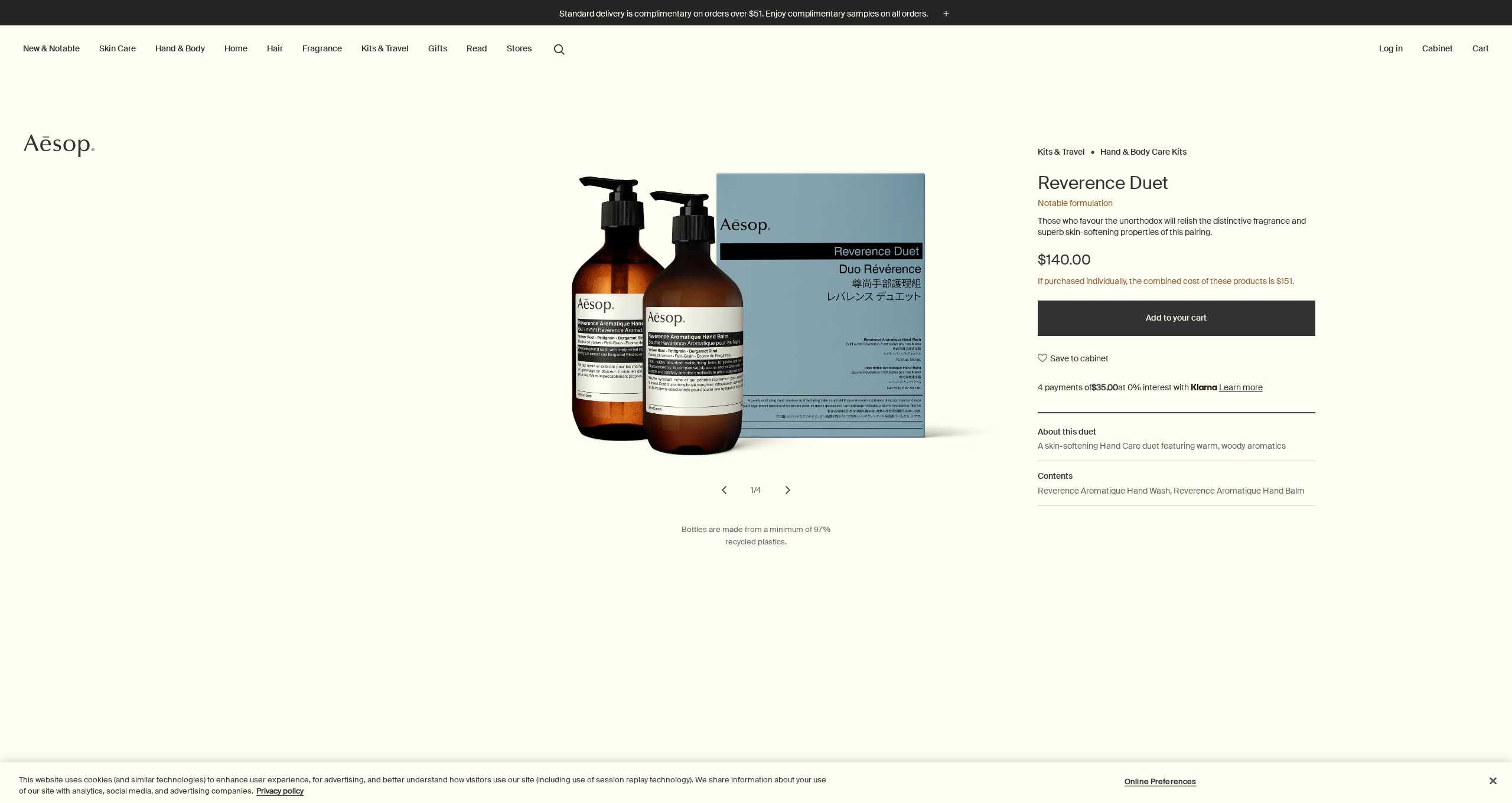
click at [1153, 281] on p "If purchased individually, the combined cost of these products is $151." at bounding box center [1166, 281] width 257 height 14
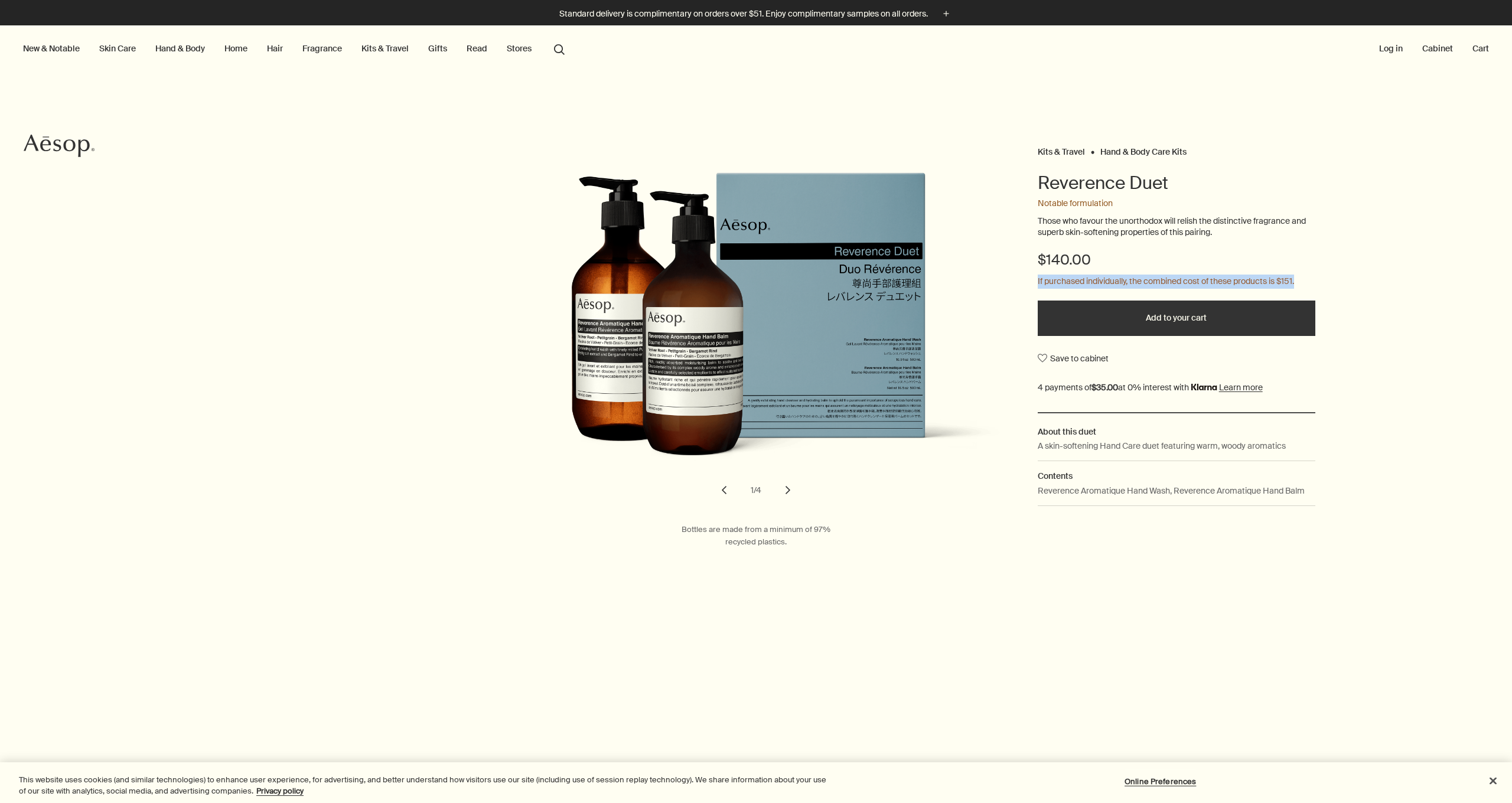
click at [1153, 281] on p "If purchased individually, the combined cost of these products is $151." at bounding box center [1166, 281] width 257 height 14
click at [205, 45] on link "Hand & Body" at bounding box center [180, 48] width 55 height 15
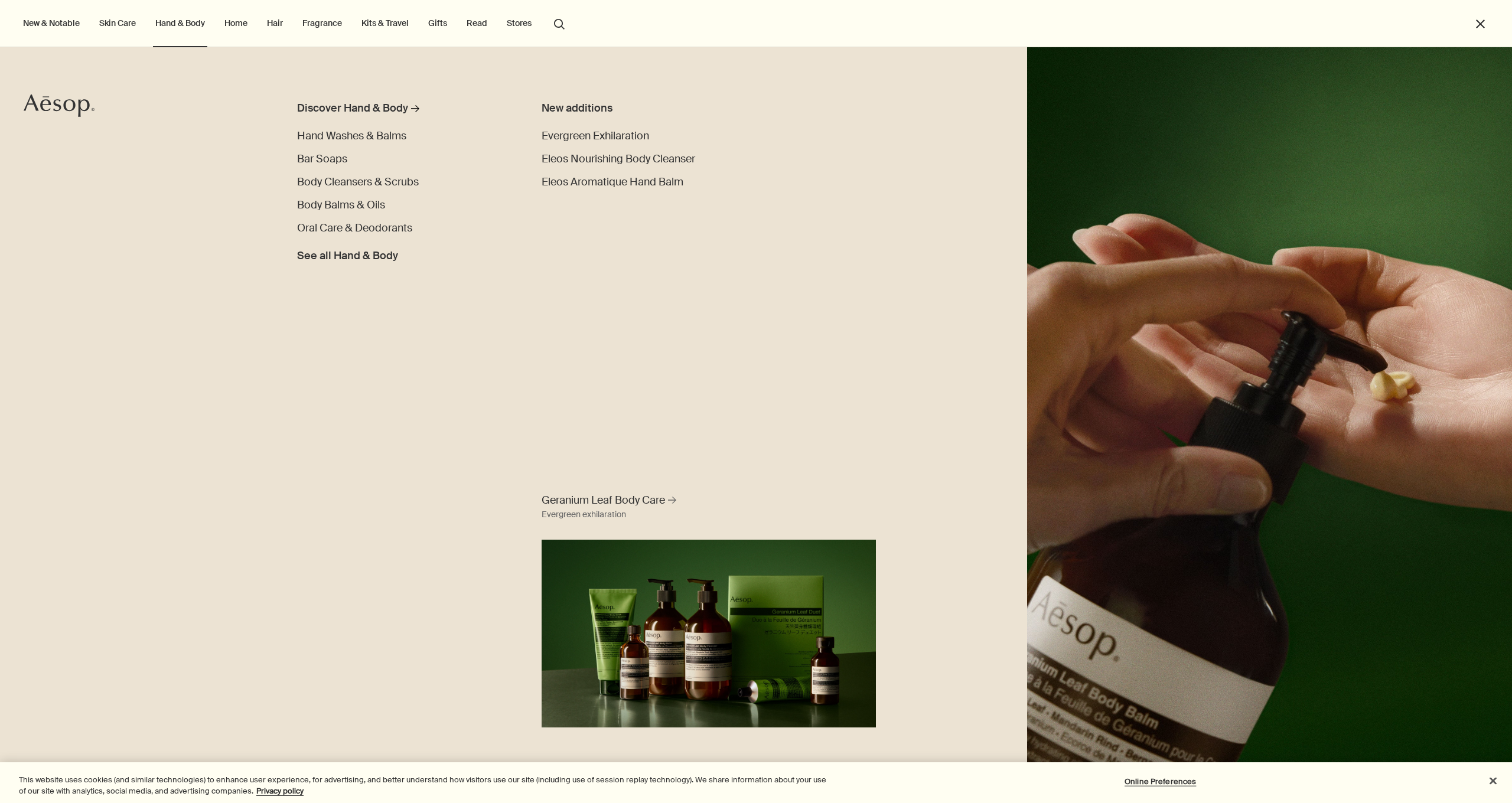
scroll to position [385, 0]
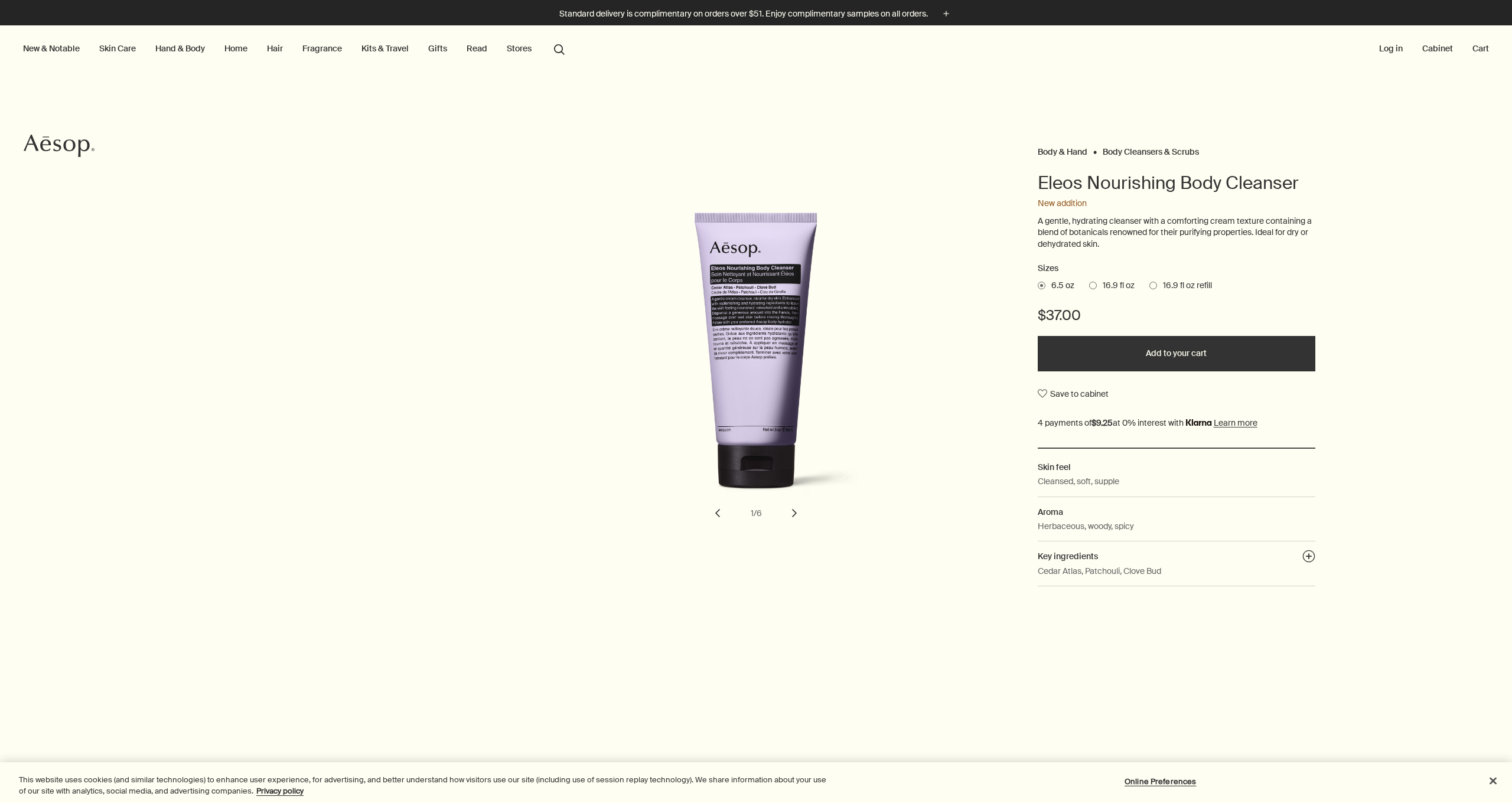
click at [1088, 284] on ul "6.5 oz 16.9 fl oz 16.9 fl oz refill" at bounding box center [1176, 286] width 278 height 17
click at [1090, 284] on span at bounding box center [1093, 285] width 8 height 8
click at [1089, 284] on input "16.9 fl oz" at bounding box center [1089, 283] width 0 height 8
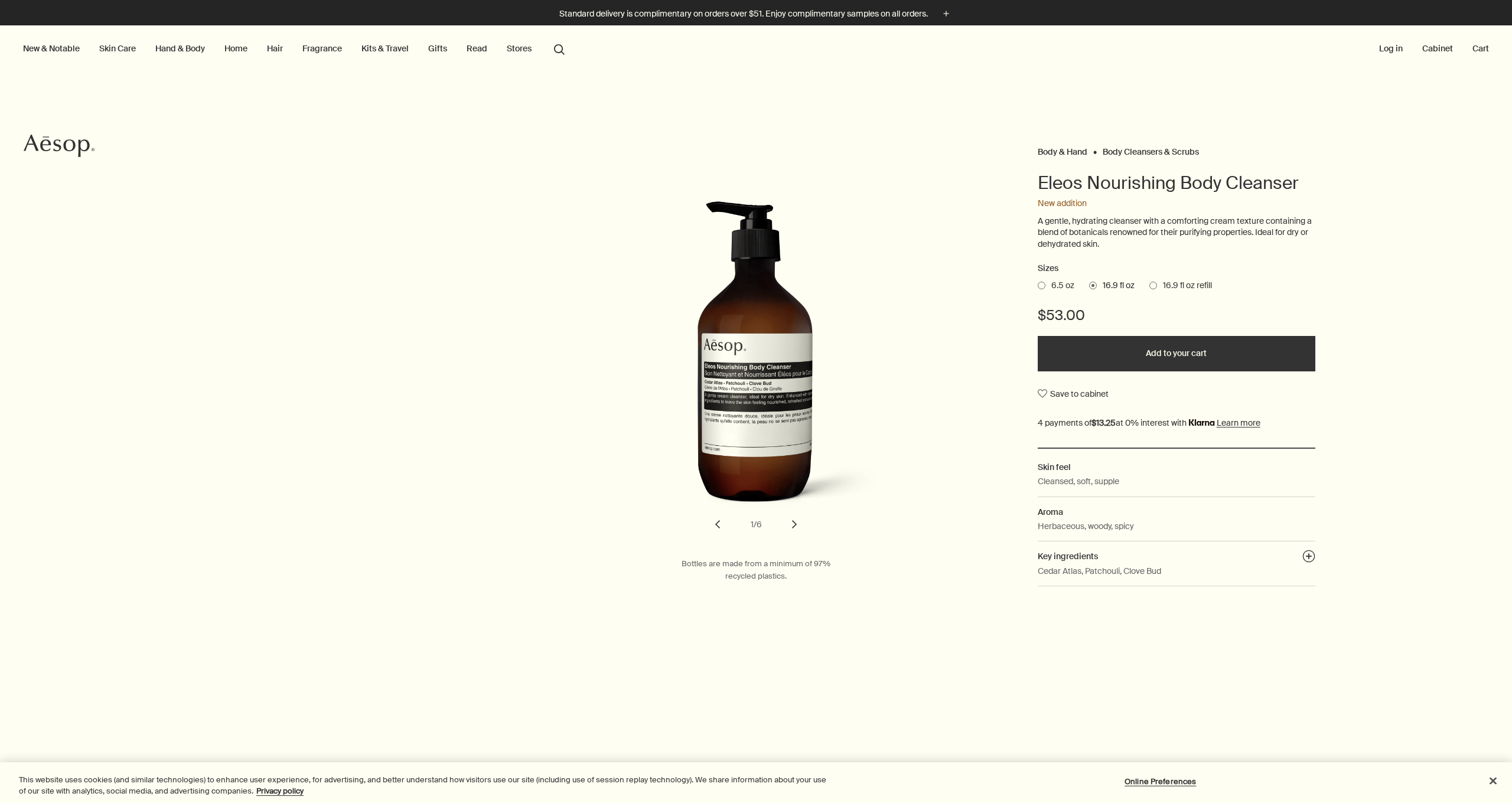
click at [1043, 282] on span at bounding box center [1041, 285] width 8 height 8
click at [1037, 282] on input "6.5 oz" at bounding box center [1037, 283] width 0 height 8
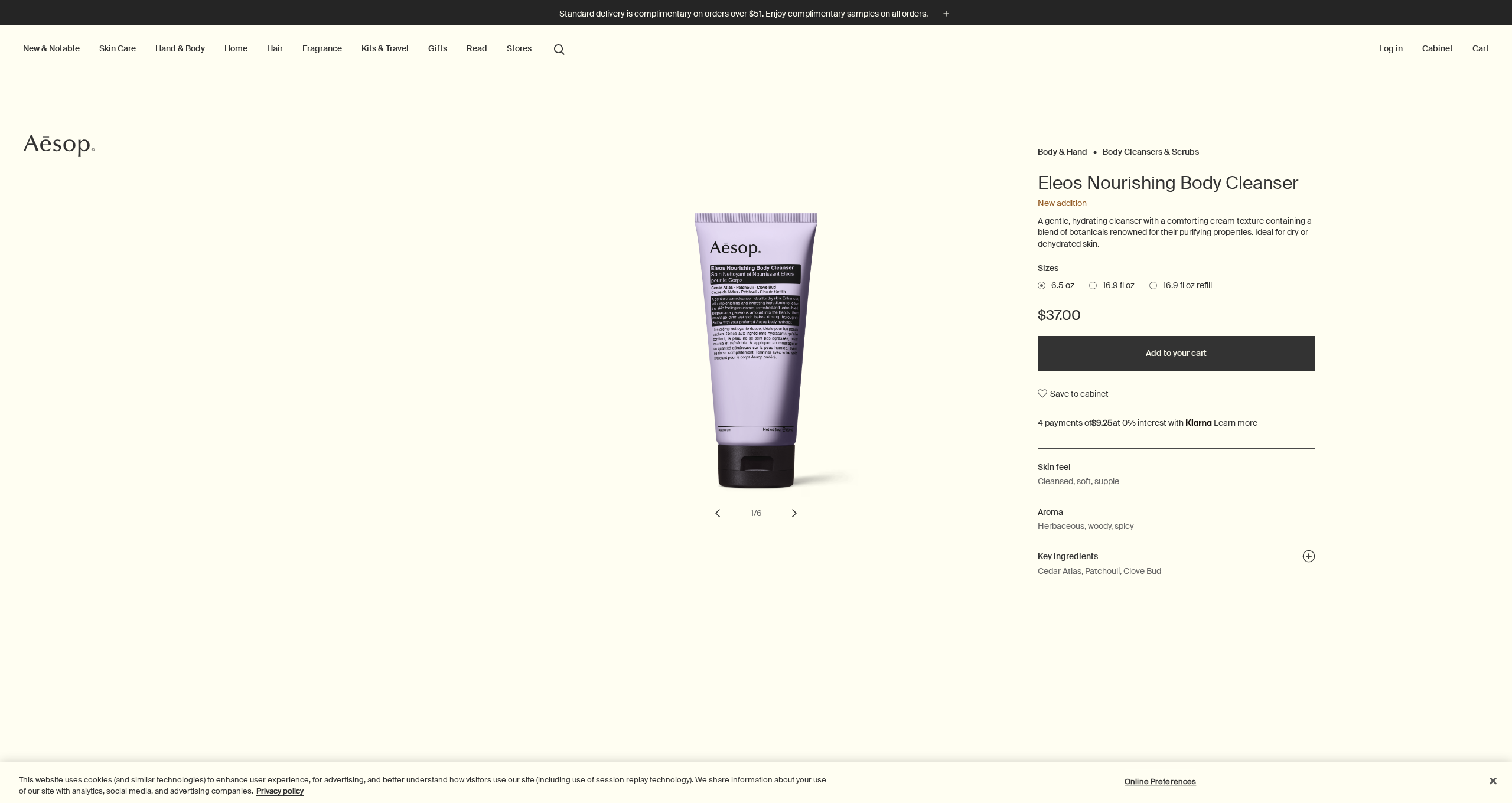
click at [1090, 284] on span at bounding box center [1093, 285] width 8 height 8
click at [1089, 284] on input "16.9 fl oz" at bounding box center [1089, 283] width 0 height 8
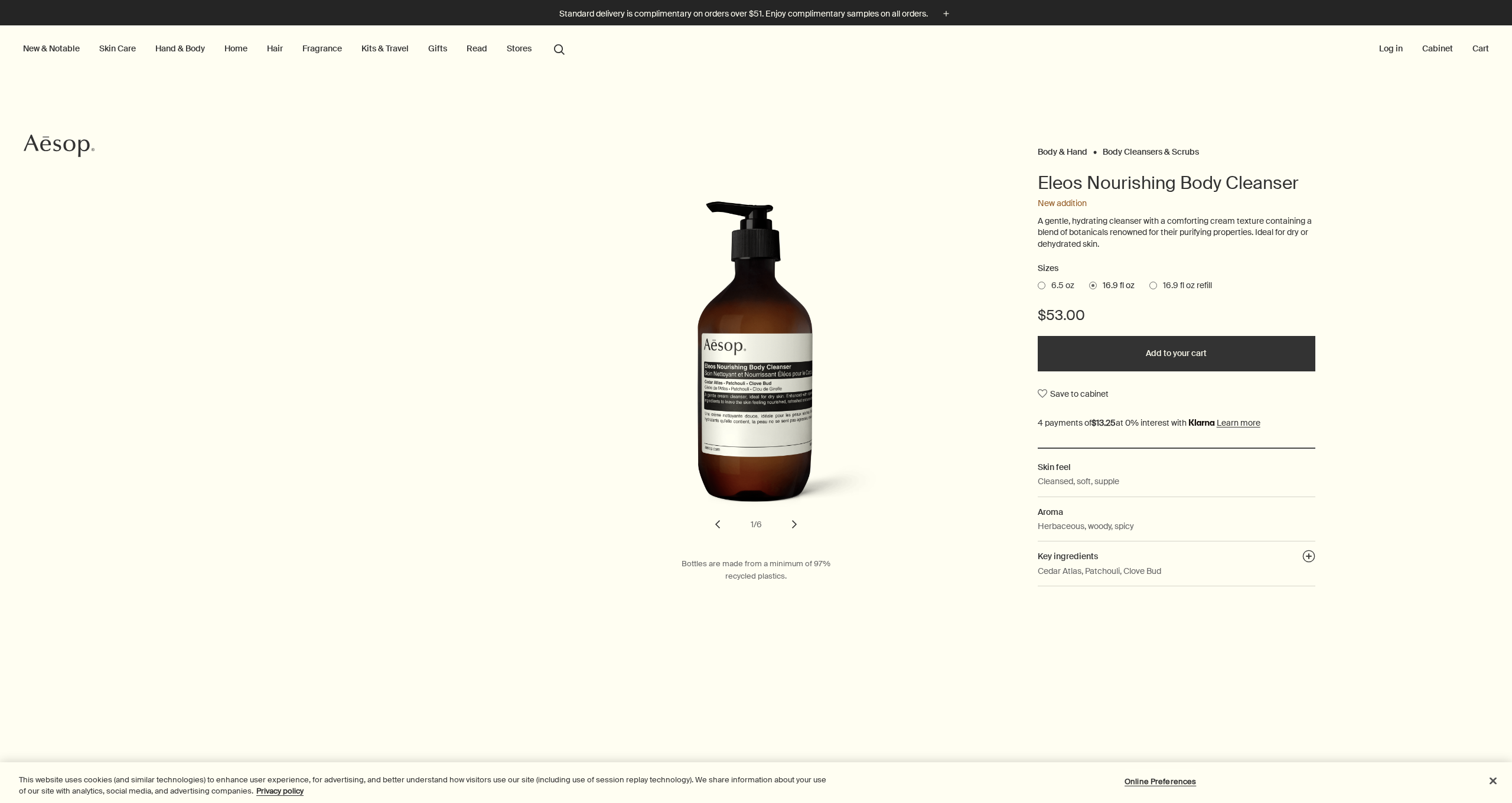
click at [1153, 284] on span at bounding box center [1153, 285] width 8 height 8
click at [1149, 284] on input "16.9 fl oz refill" at bounding box center [1149, 283] width 0 height 8
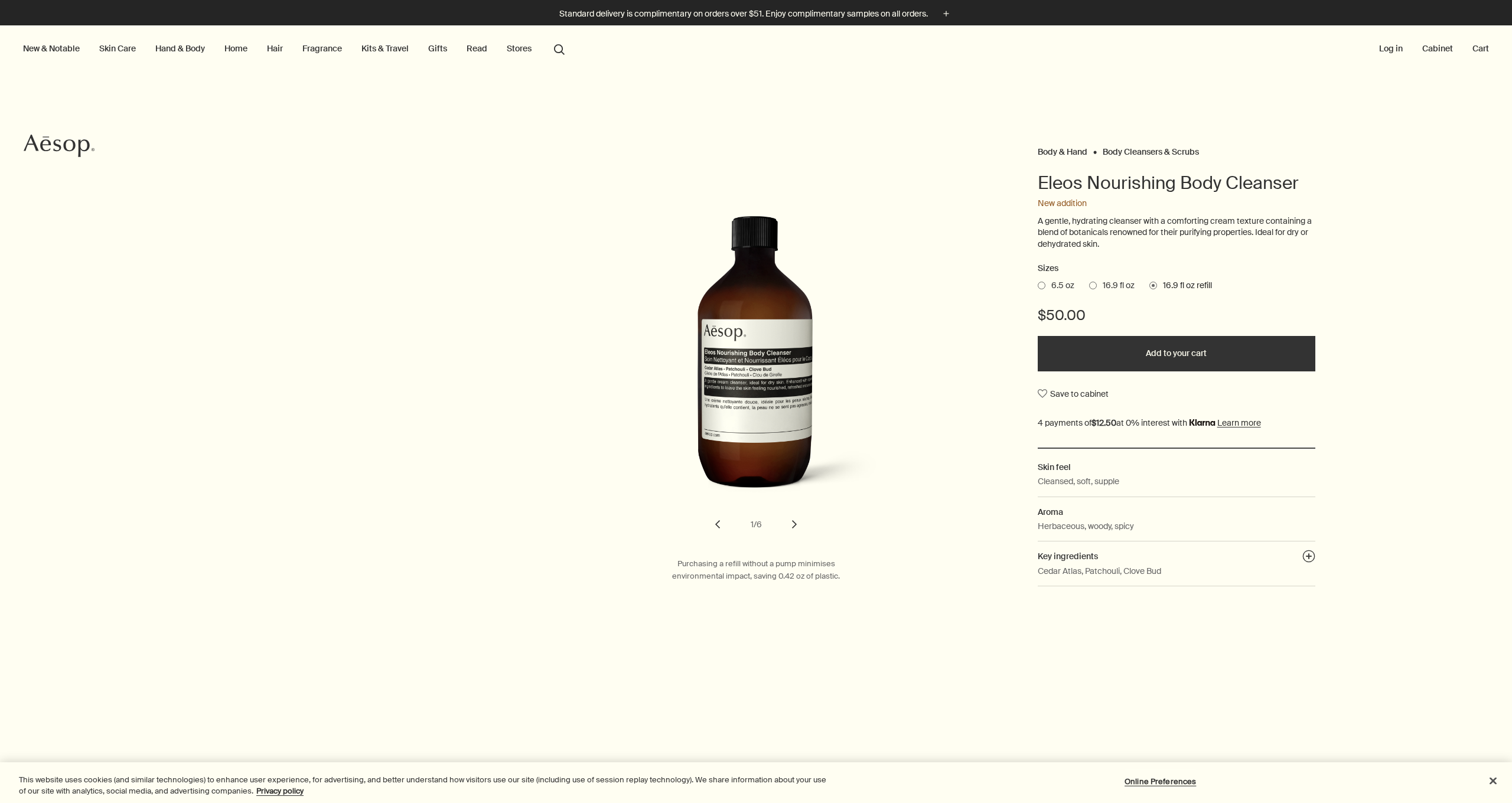
click at [1090, 284] on span at bounding box center [1093, 285] width 8 height 8
click at [1089, 284] on input "16.9 fl oz" at bounding box center [1089, 283] width 0 height 8
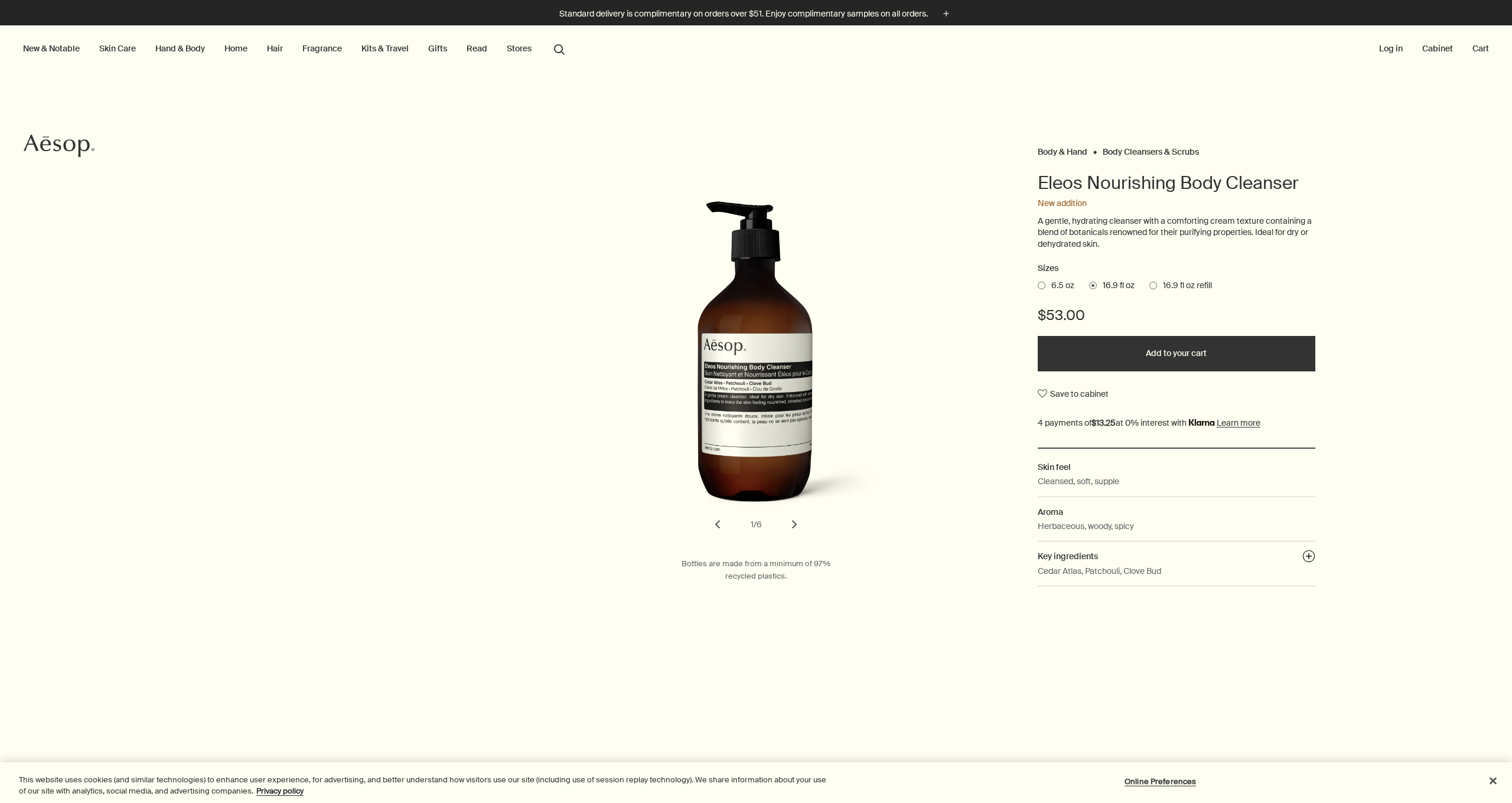
click at [1156, 283] on span at bounding box center [1153, 285] width 8 height 8
click at [1149, 283] on input "16.9 fl oz refill" at bounding box center [1149, 283] width 0 height 8
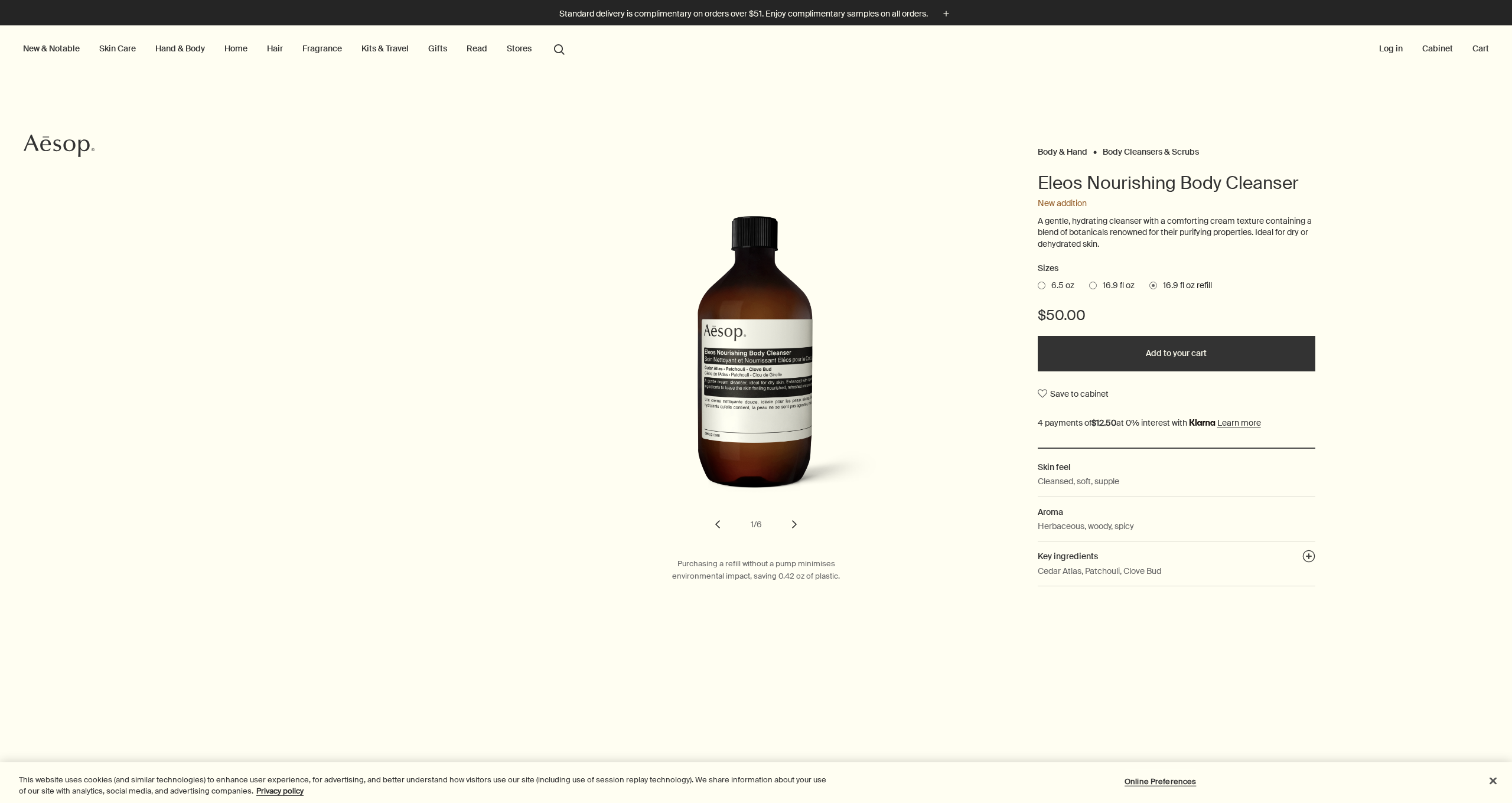
click at [793, 517] on button "chevron" at bounding box center [795, 525] width 26 height 26
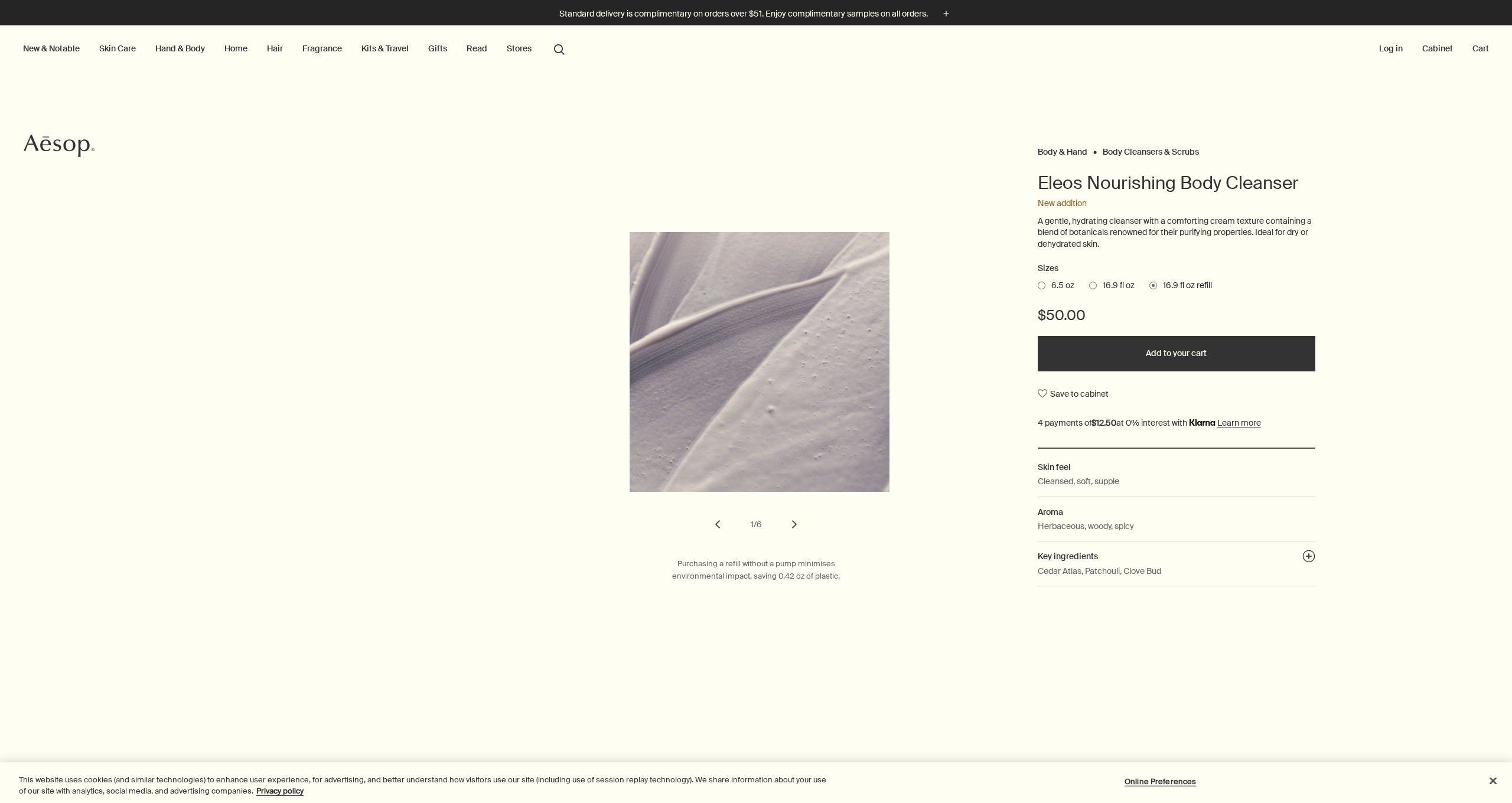
click at [793, 517] on button "chevron" at bounding box center [795, 525] width 26 height 26
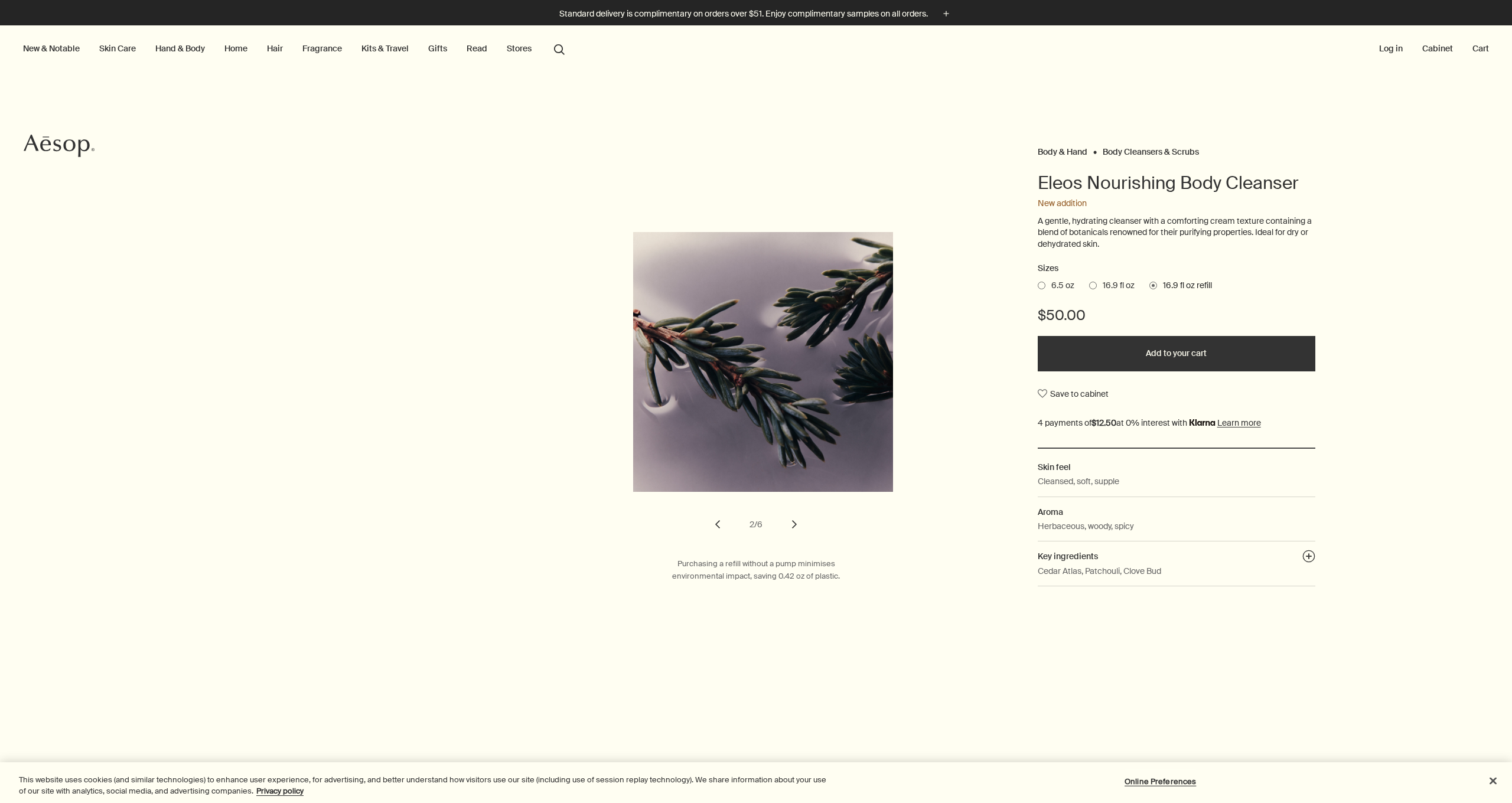
click at [793, 517] on button "chevron" at bounding box center [795, 525] width 26 height 26
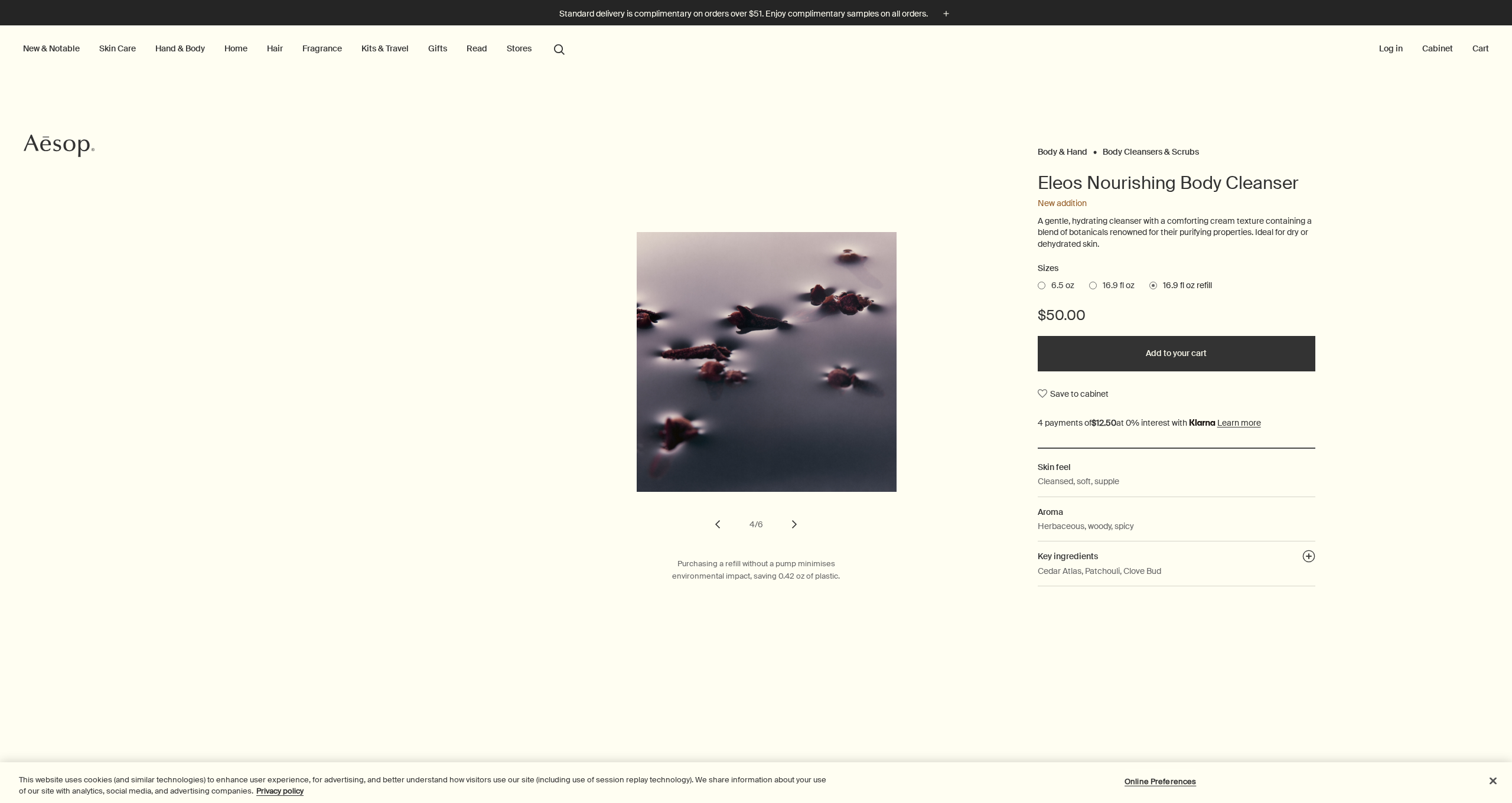
click at [793, 517] on button "chevron" at bounding box center [795, 525] width 26 height 26
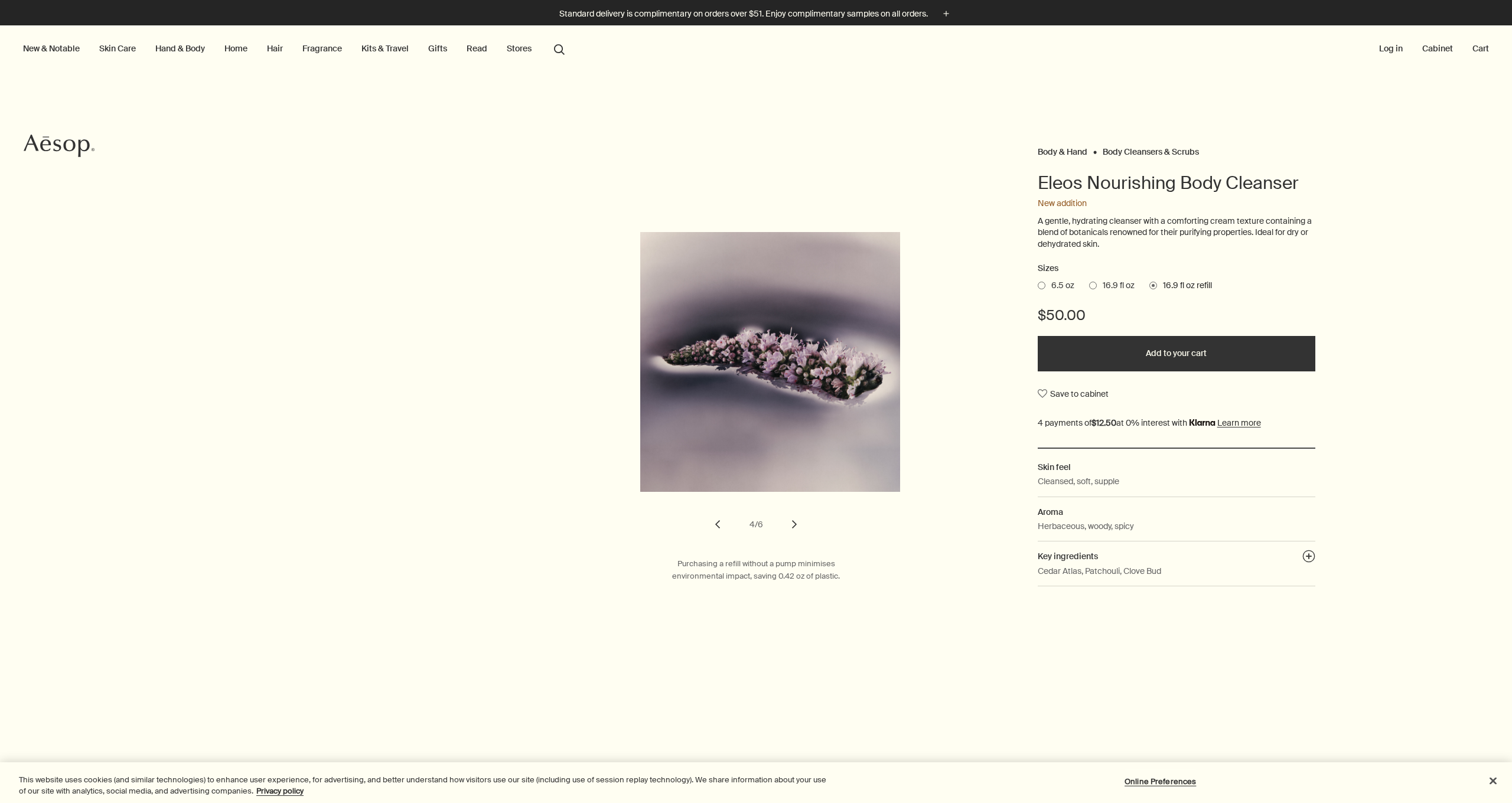
click at [793, 517] on button "chevron" at bounding box center [795, 525] width 26 height 26
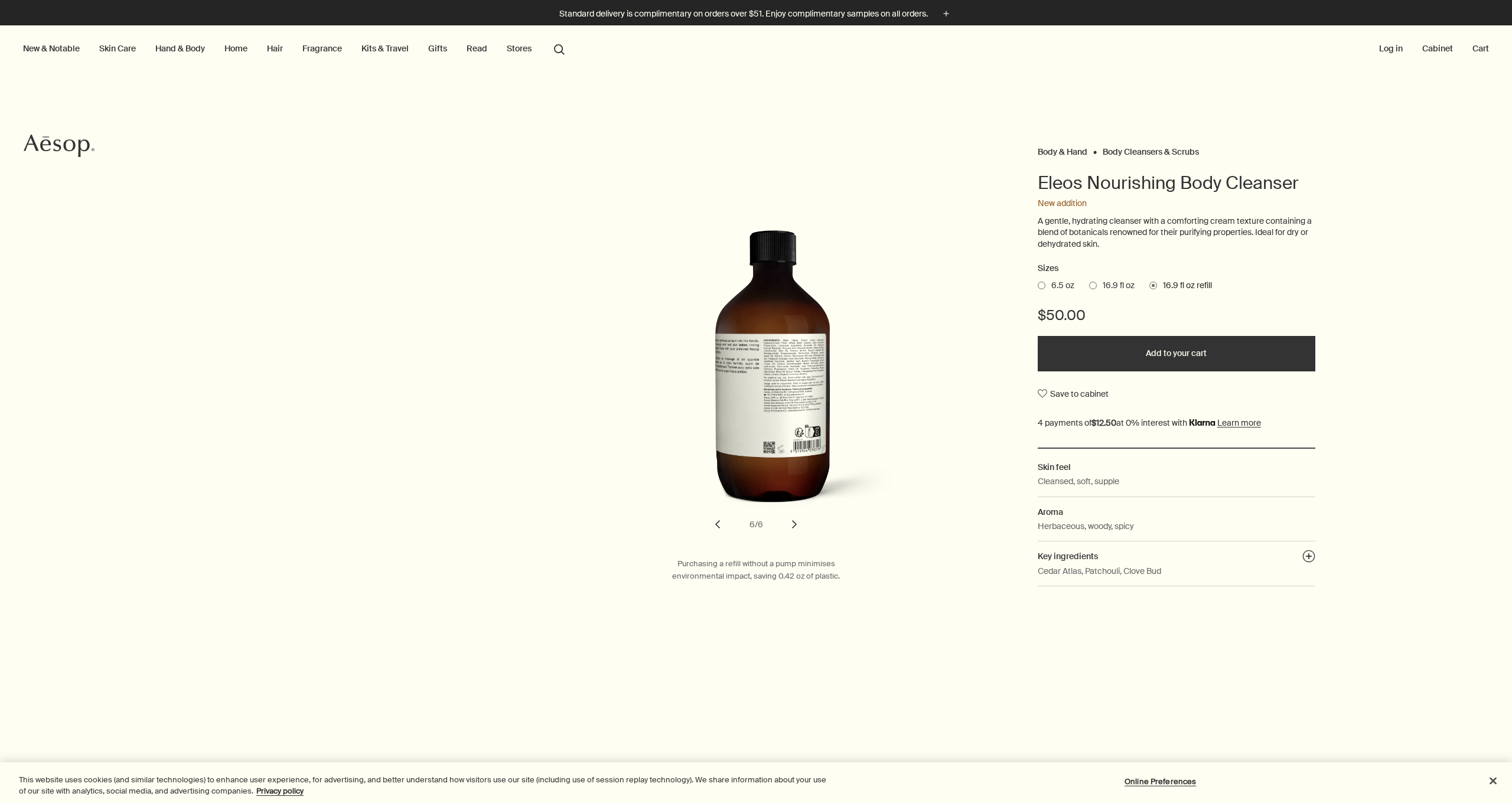
click at [793, 517] on button "chevron" at bounding box center [795, 525] width 26 height 26
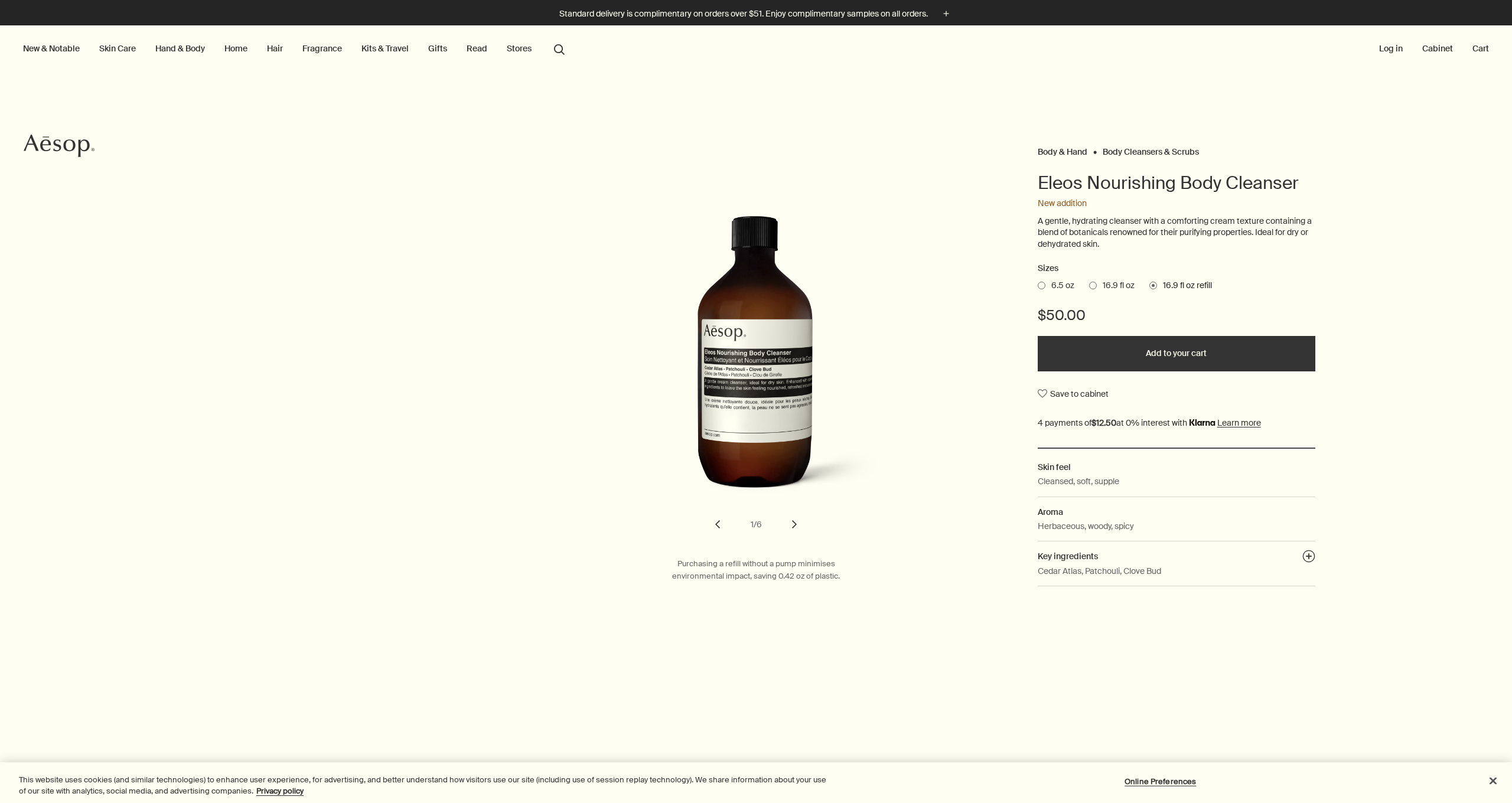
click at [793, 517] on button "chevron" at bounding box center [795, 525] width 26 height 26
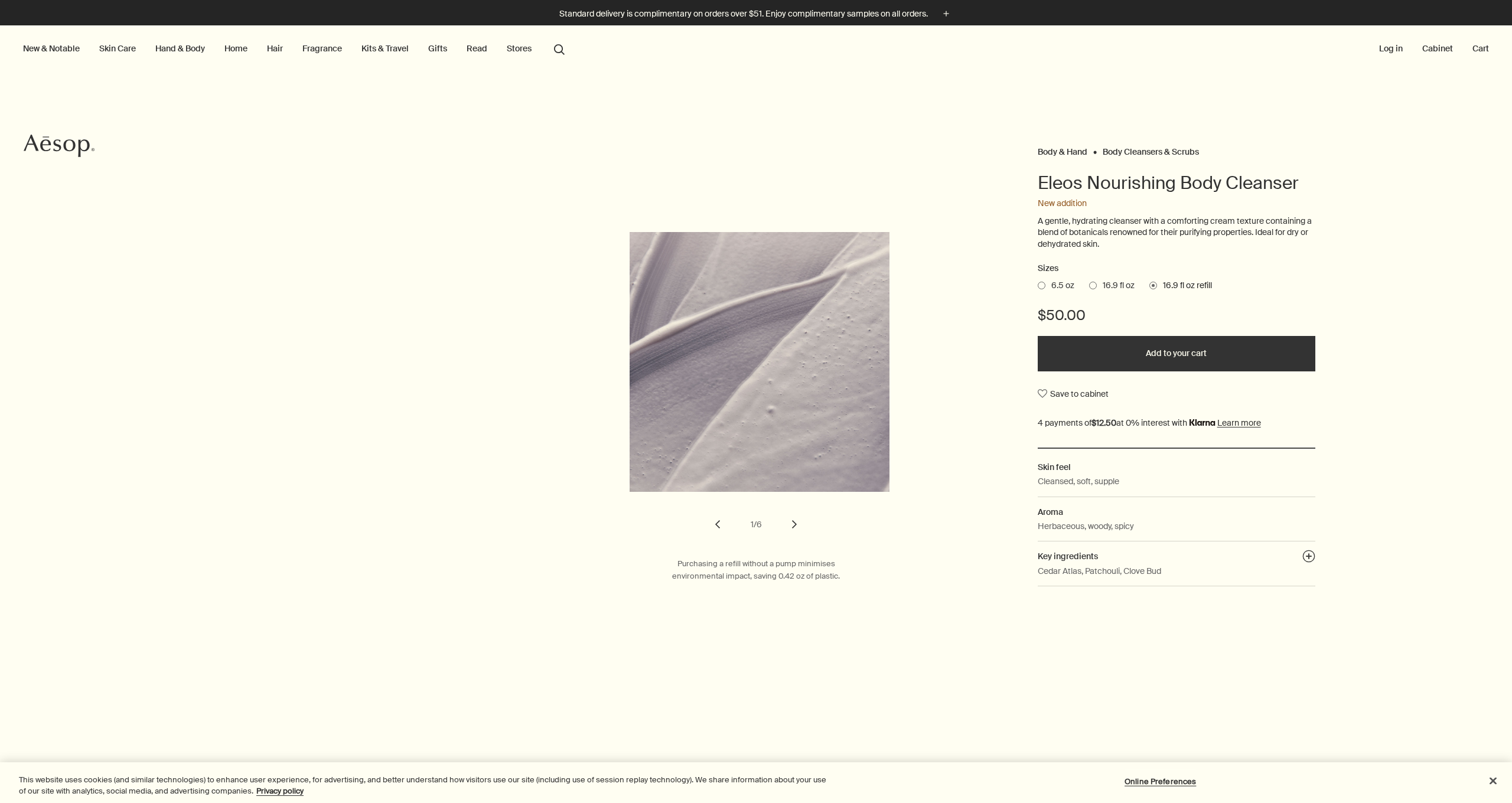
click at [793, 517] on button "chevron" at bounding box center [795, 525] width 26 height 26
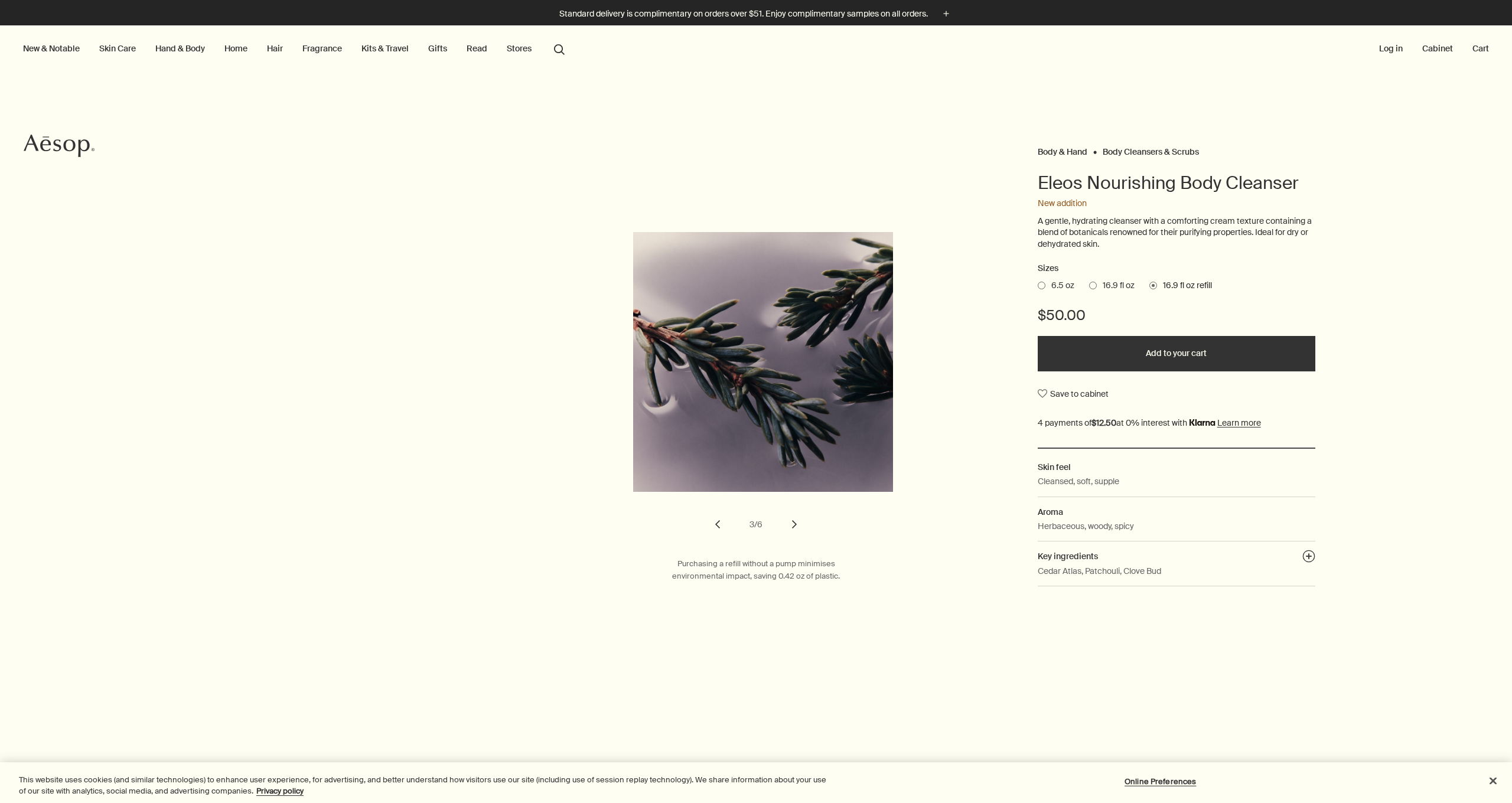
click at [793, 517] on button "chevron" at bounding box center [795, 525] width 26 height 26
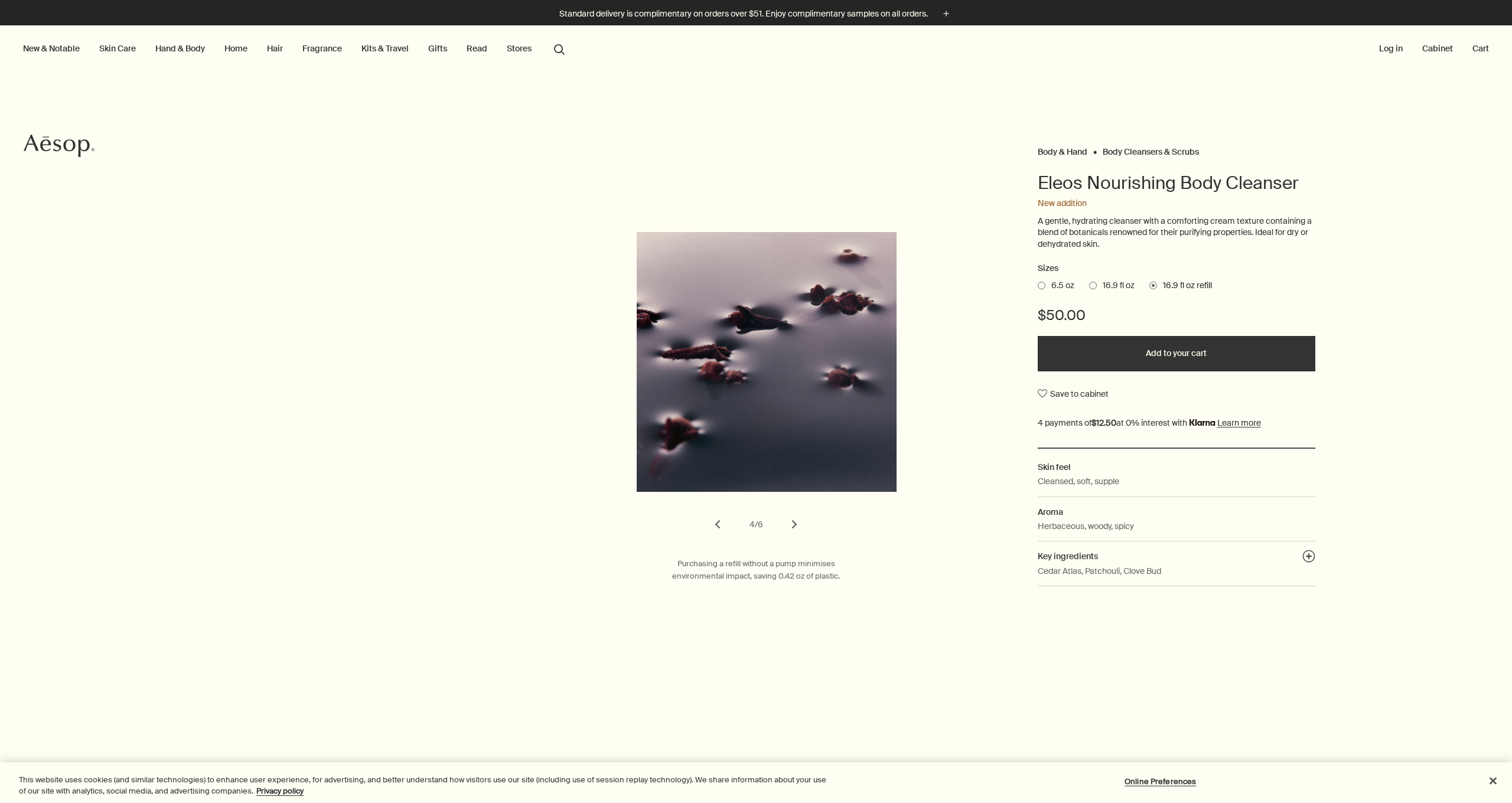
click at [793, 517] on button "chevron" at bounding box center [795, 525] width 26 height 26
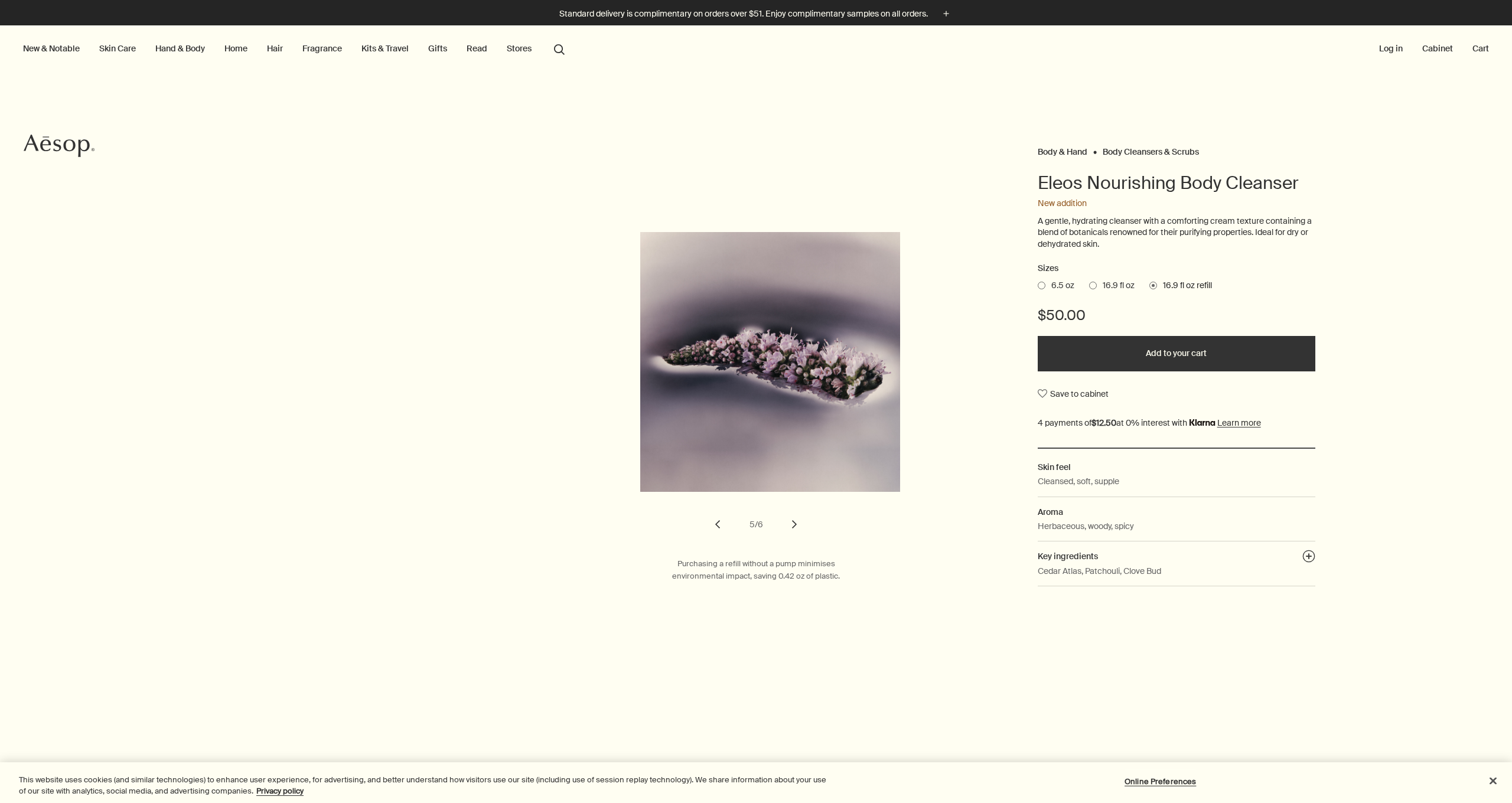
click at [793, 517] on button "chevron" at bounding box center [795, 525] width 26 height 26
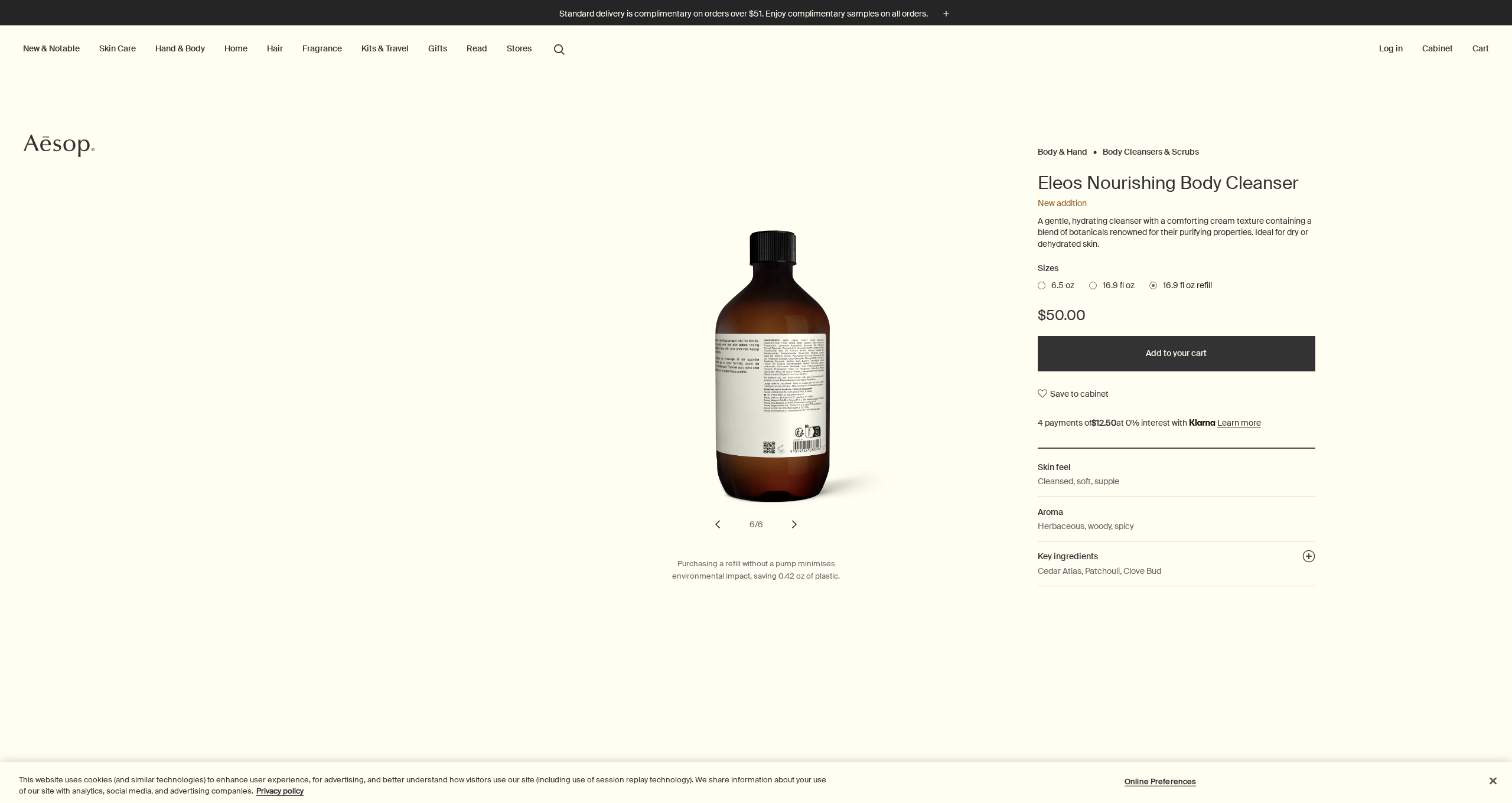
click at [793, 517] on button "chevron" at bounding box center [795, 525] width 26 height 26
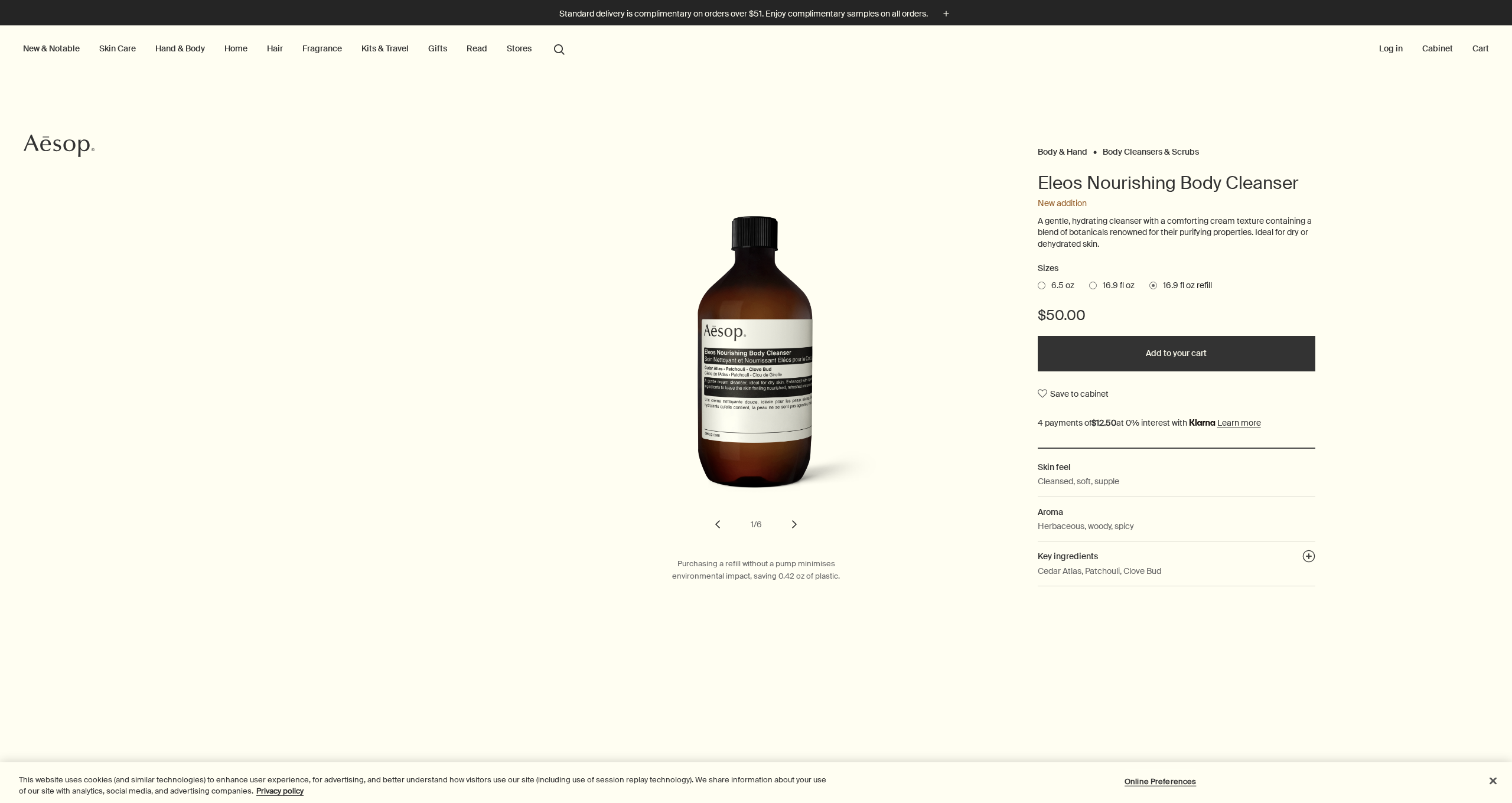
click at [793, 517] on button "chevron" at bounding box center [795, 525] width 26 height 26
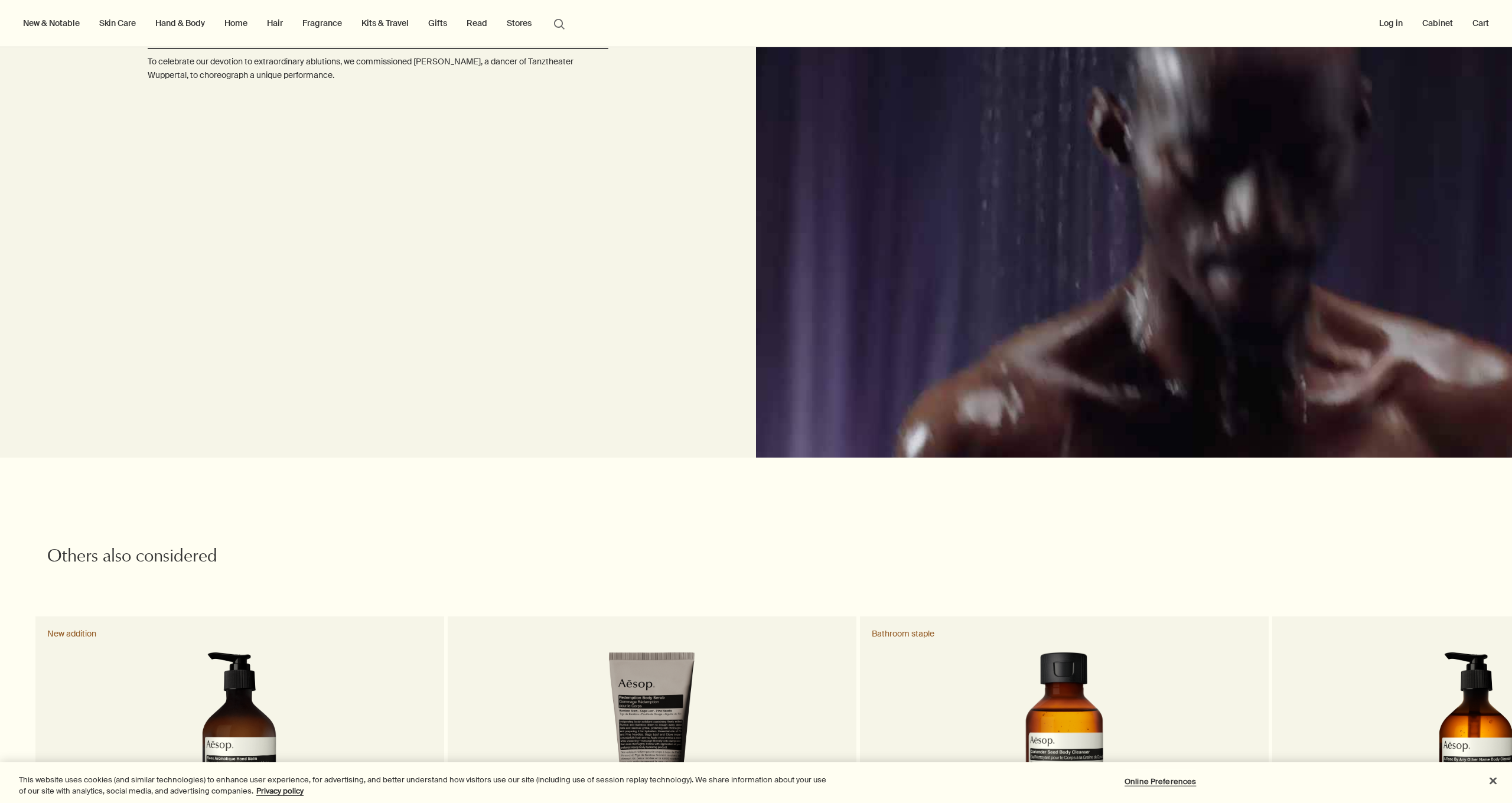
scroll to position [2520, 0]
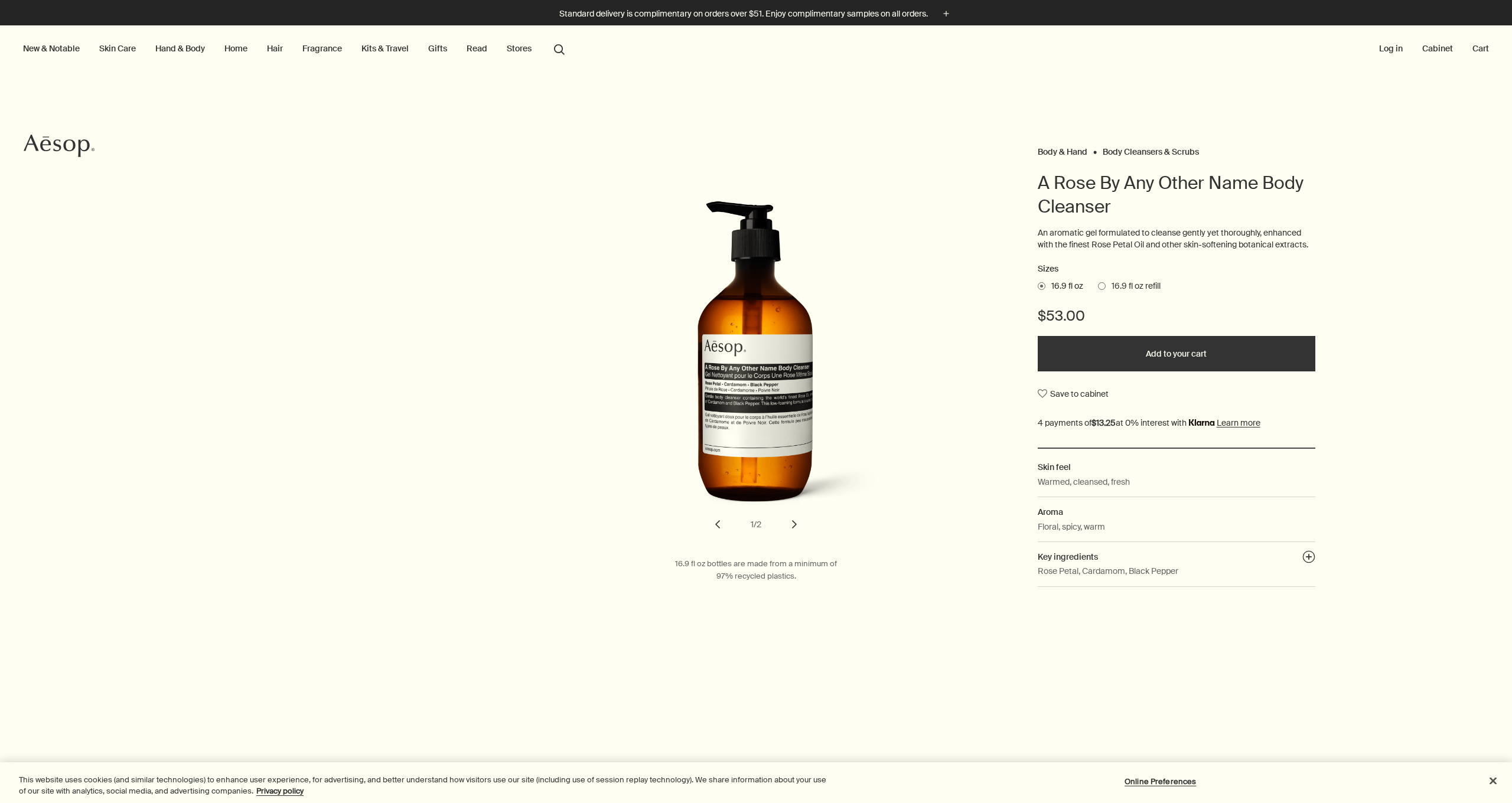
click at [1100, 282] on span at bounding box center [1102, 286] width 8 height 8
click at [1098, 281] on input "16.9 fl oz refill" at bounding box center [1098, 284] width 0 height 8
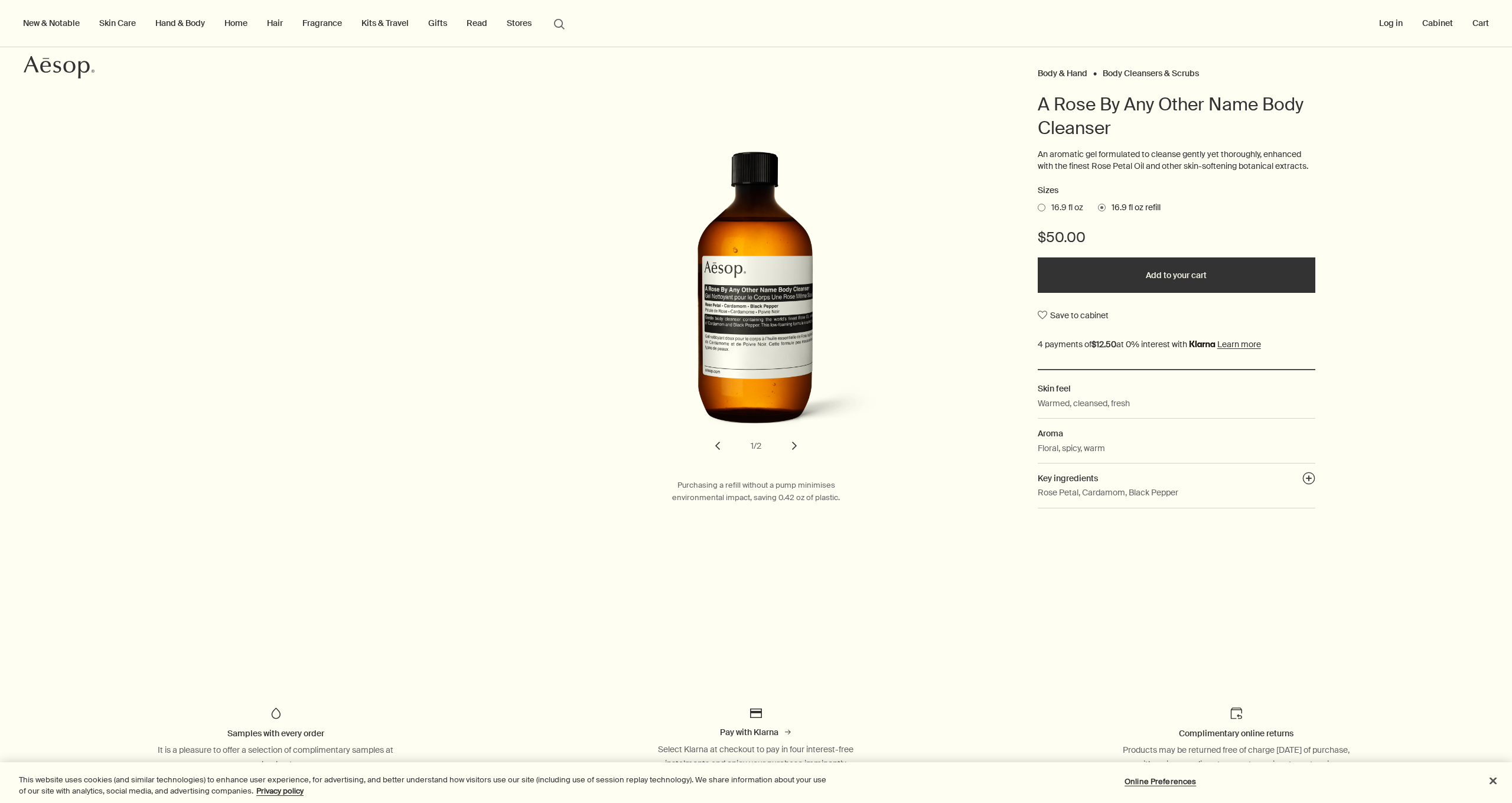
scroll to position [221, 0]
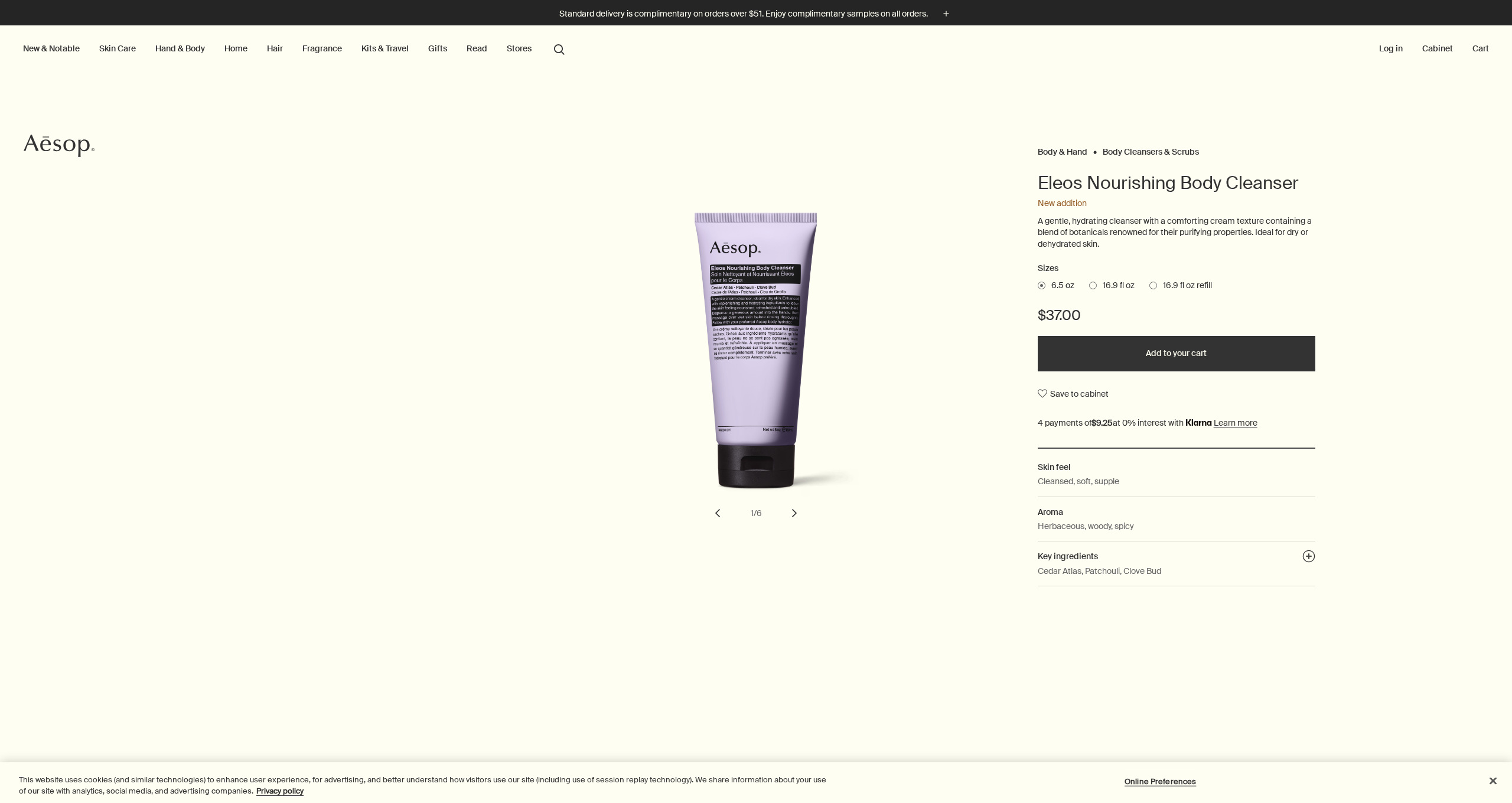
click at [199, 52] on link "Hand & Body" at bounding box center [180, 48] width 55 height 15
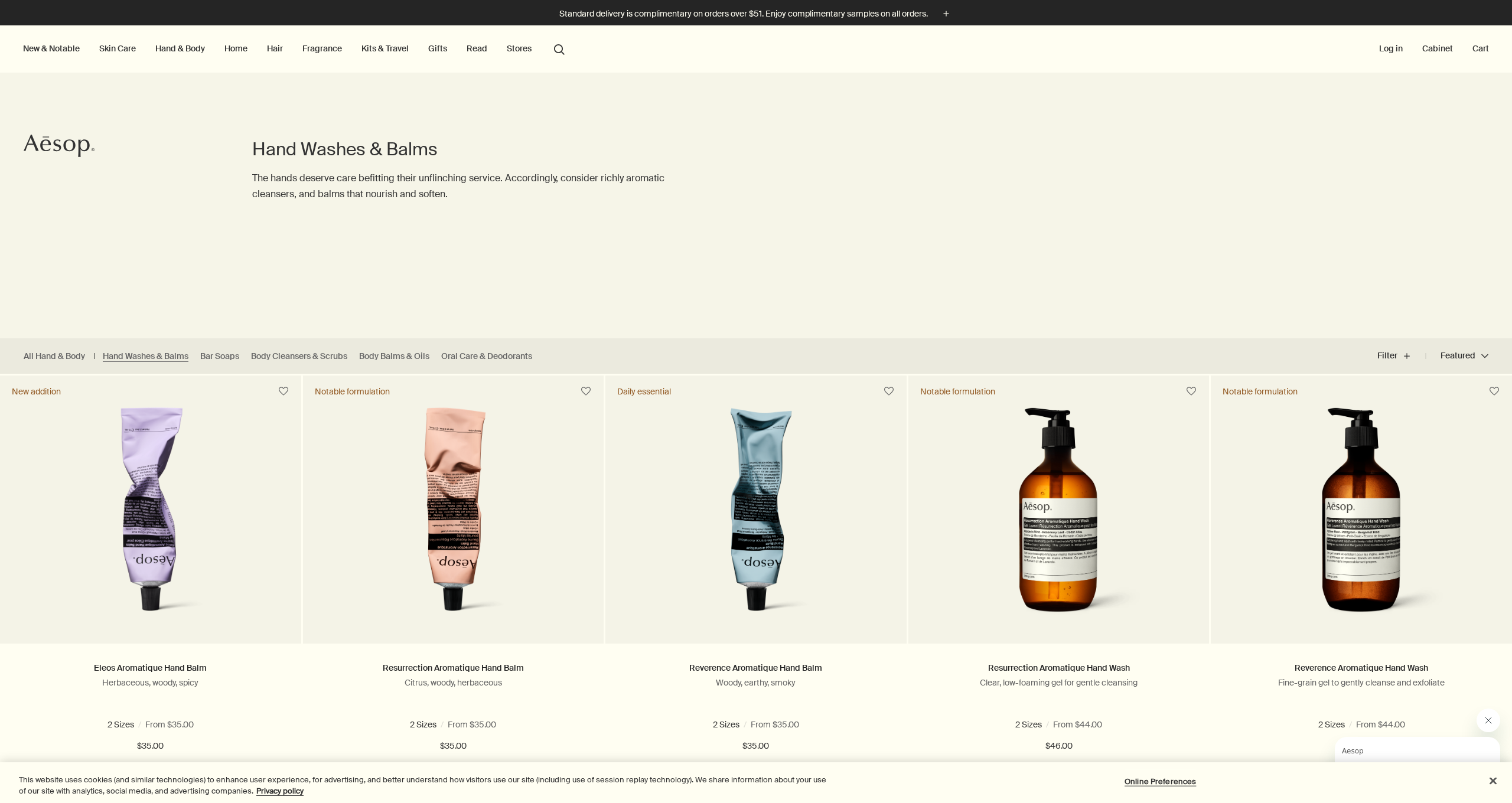
click at [234, 45] on link "Home" at bounding box center [236, 48] width 28 height 15
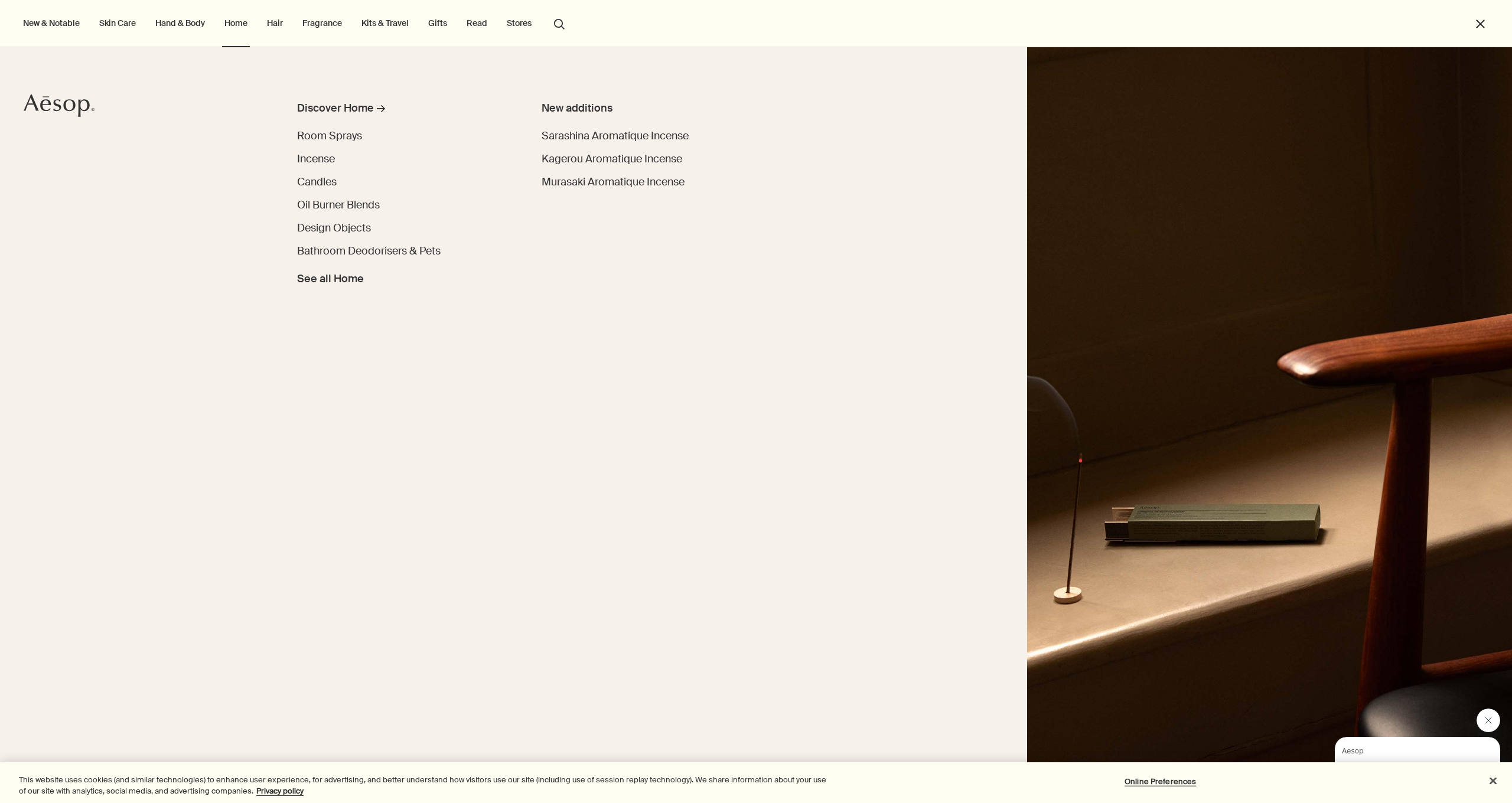
click at [327, 197] on ul "Discover Home rightArrow Room Sprays Incense Candles Oil Burner Blends Design O…" at bounding box center [396, 194] width 199 height 187
click at [326, 205] on span "Oil Burner Blends" at bounding box center [338, 204] width 82 height 14
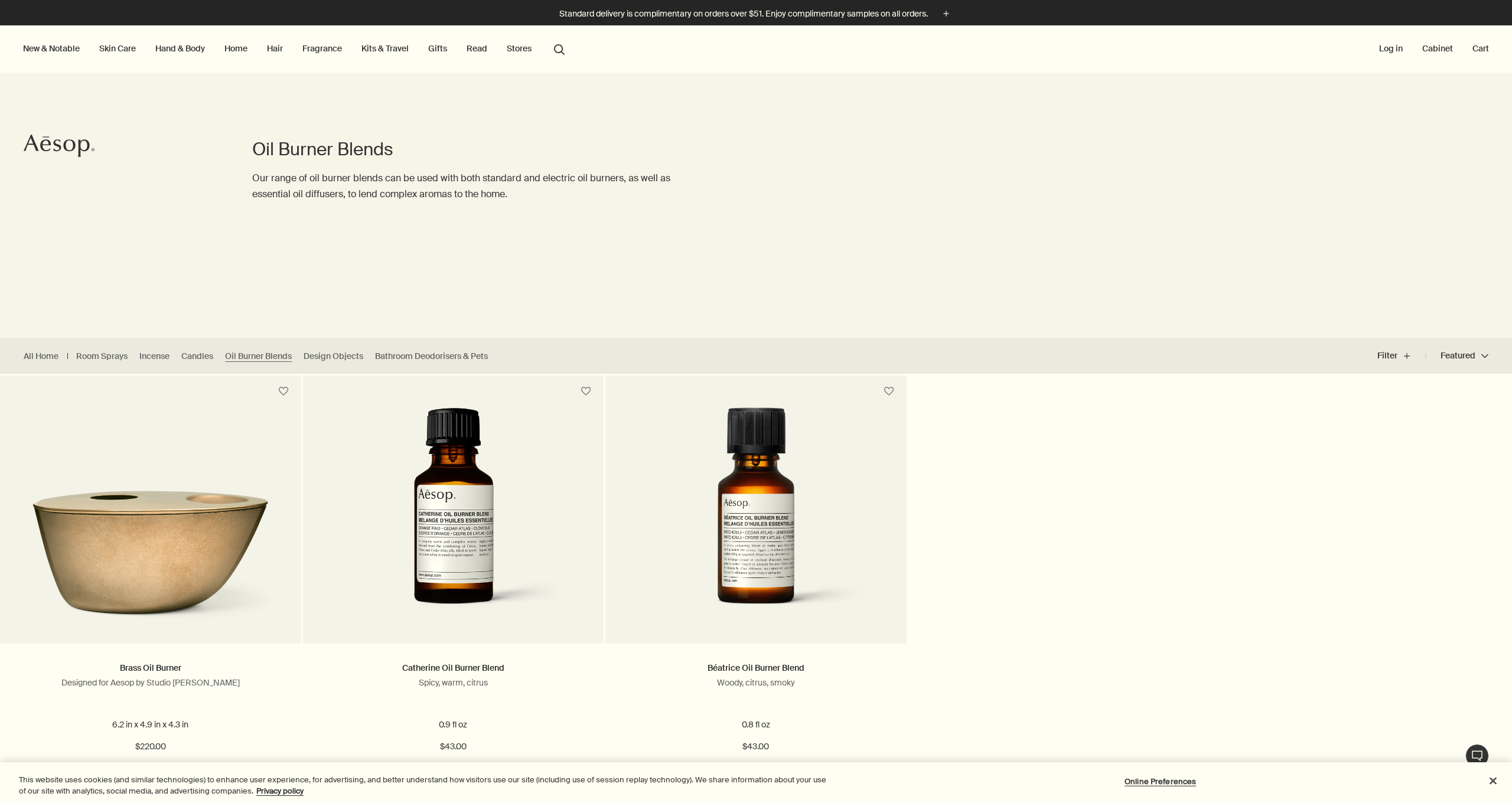
click at [181, 50] on link "Hand & Body" at bounding box center [180, 48] width 55 height 15
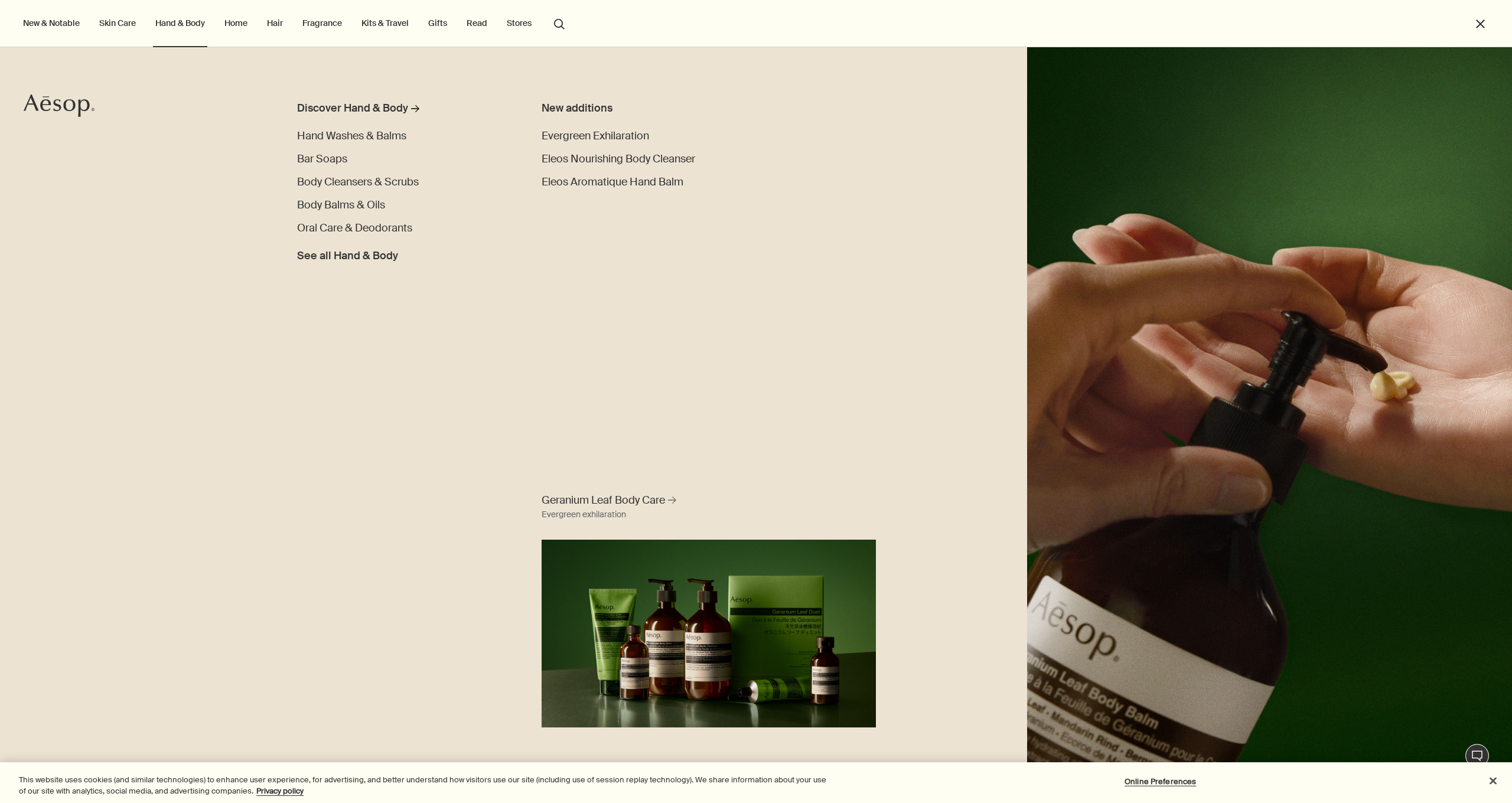
click at [238, 24] on link "Home" at bounding box center [236, 23] width 28 height 15
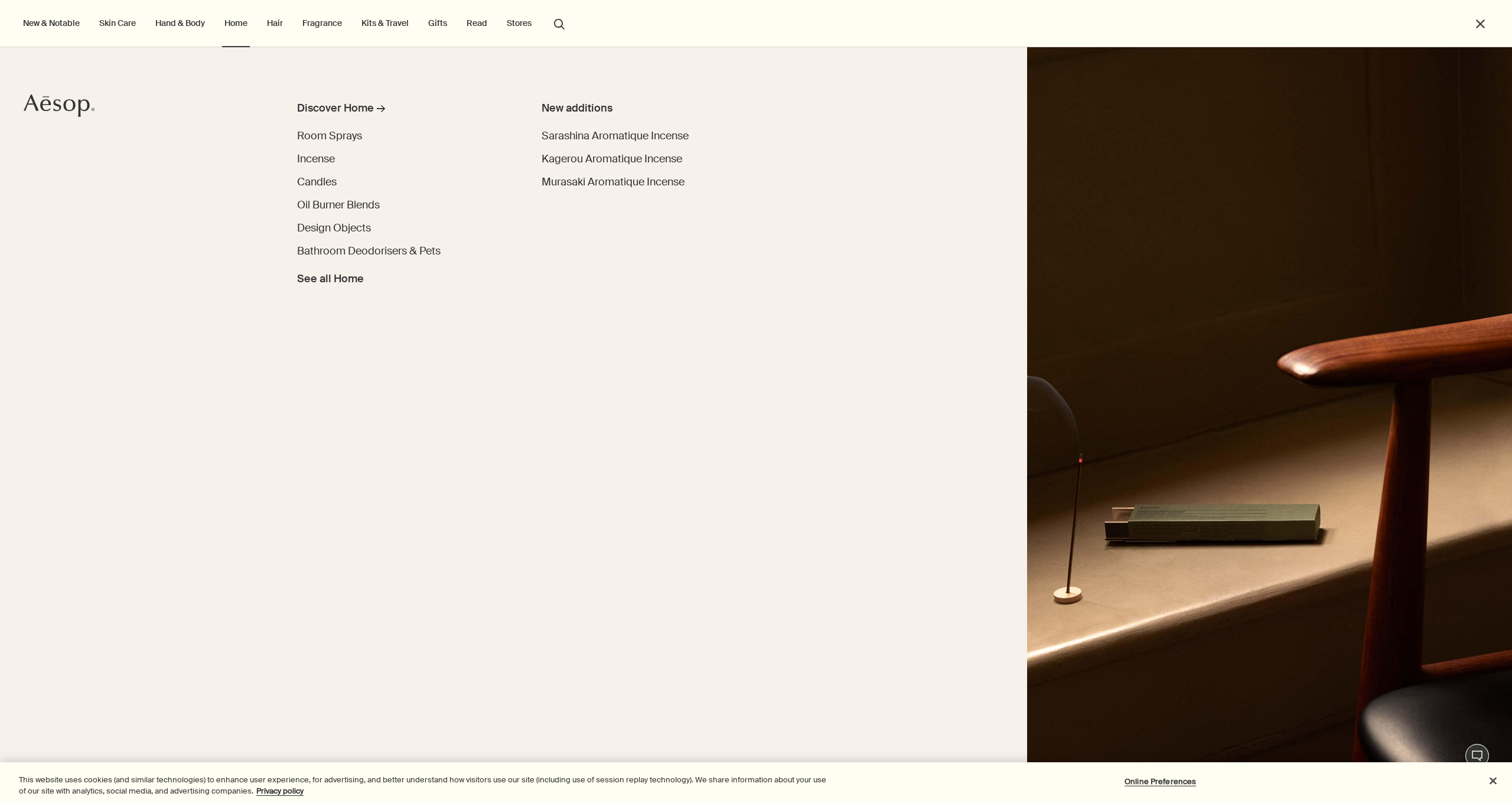
click at [324, 167] on ul "Discover Home rightArrow Room Sprays Incense Candles Oil Burner Blends Design O…" at bounding box center [396, 194] width 199 height 187
click at [320, 158] on span "Incense" at bounding box center [316, 158] width 38 height 14
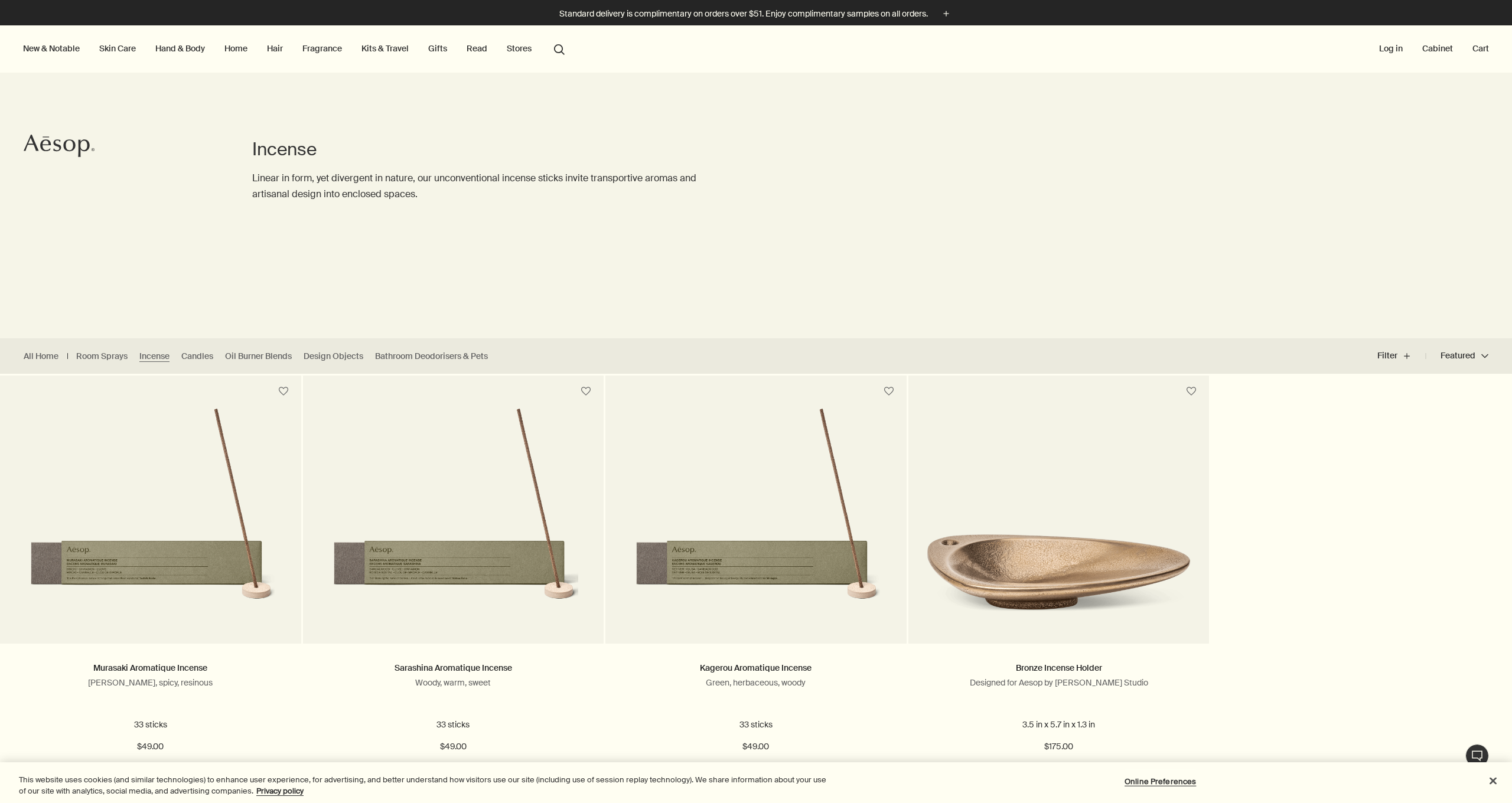
click at [271, 48] on link "Hair" at bounding box center [275, 48] width 20 height 15
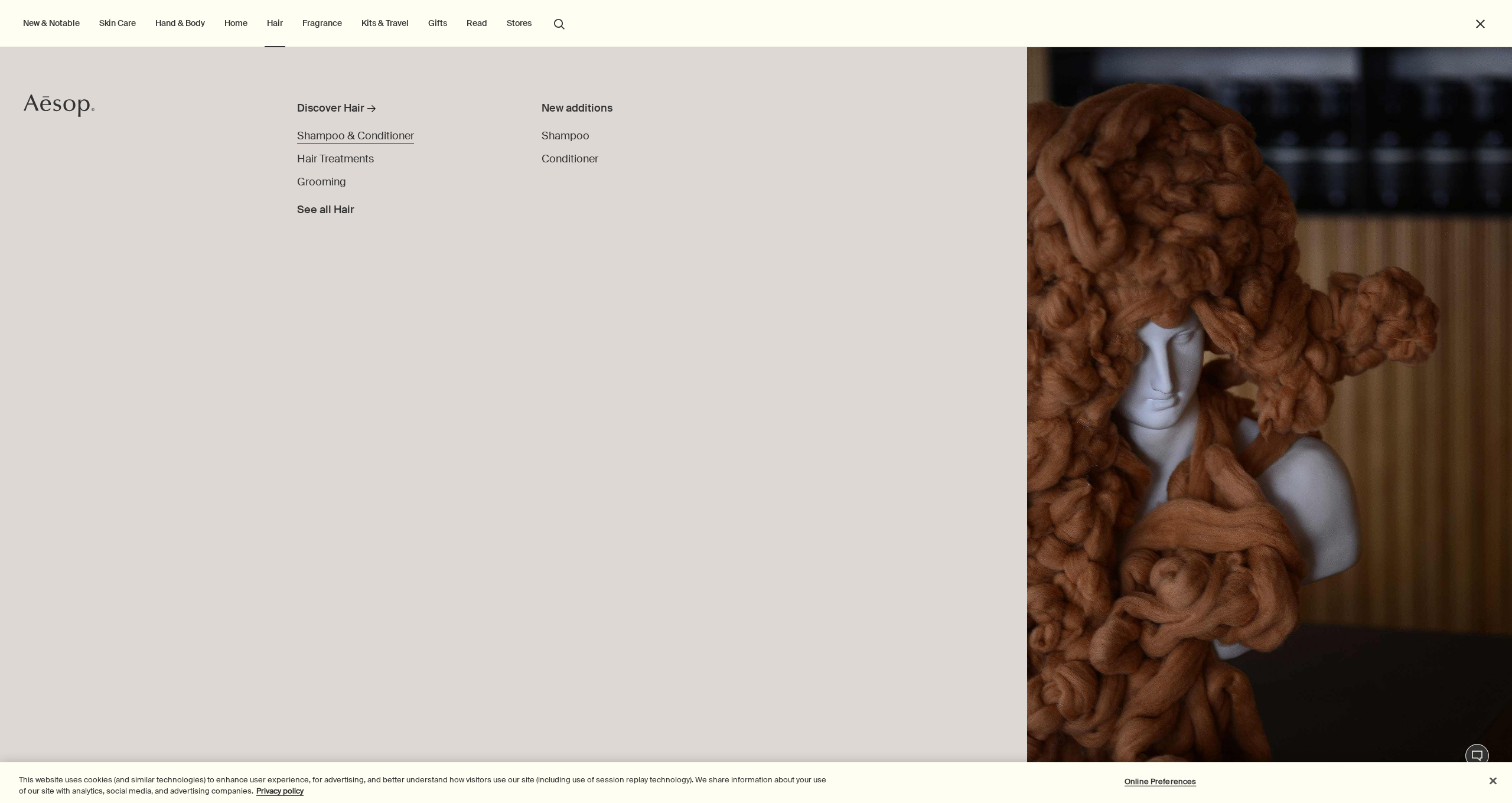
click at [340, 138] on span "Shampoo & Conditioner" at bounding box center [355, 136] width 117 height 14
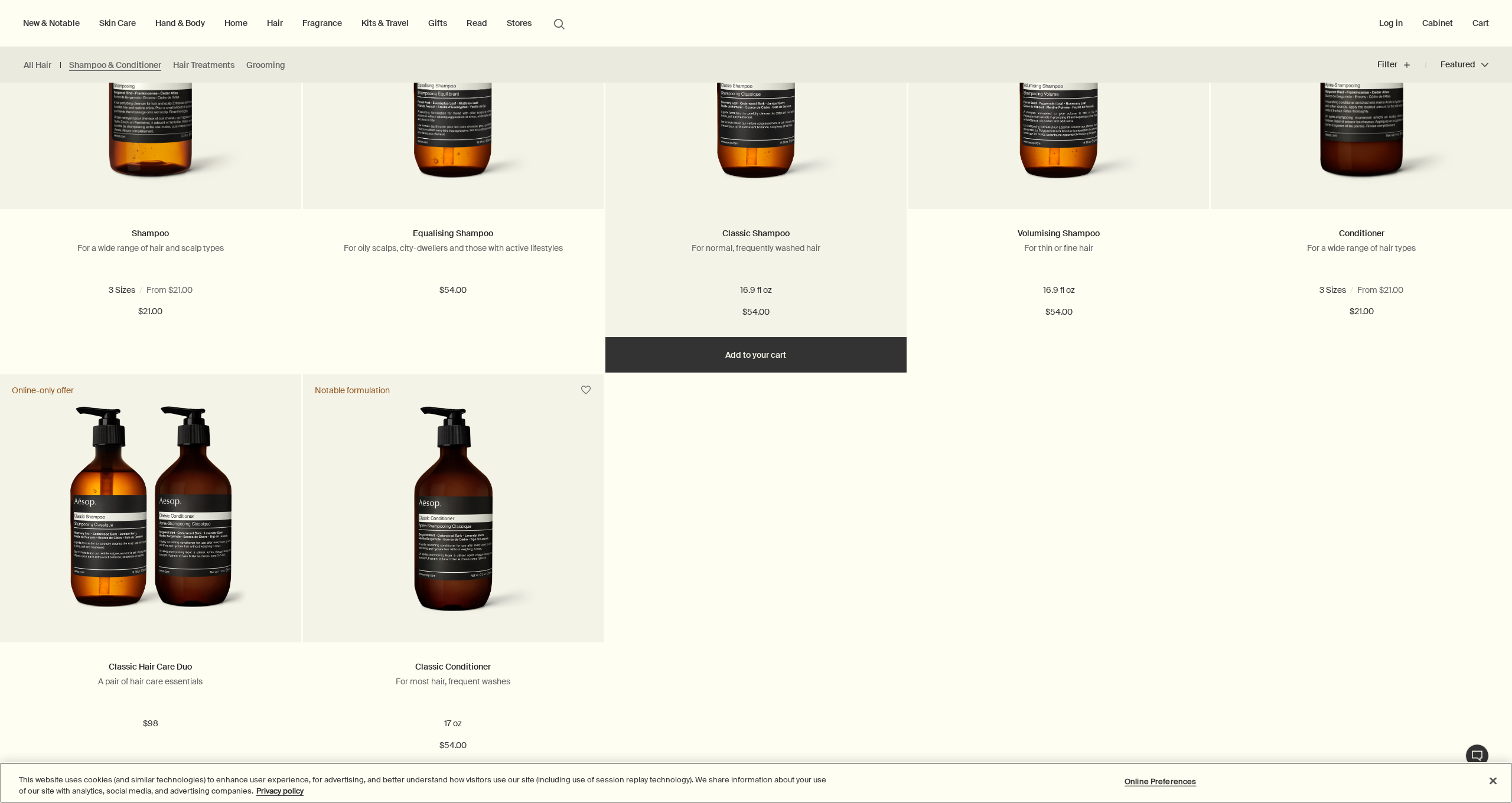
scroll to position [436, 0]
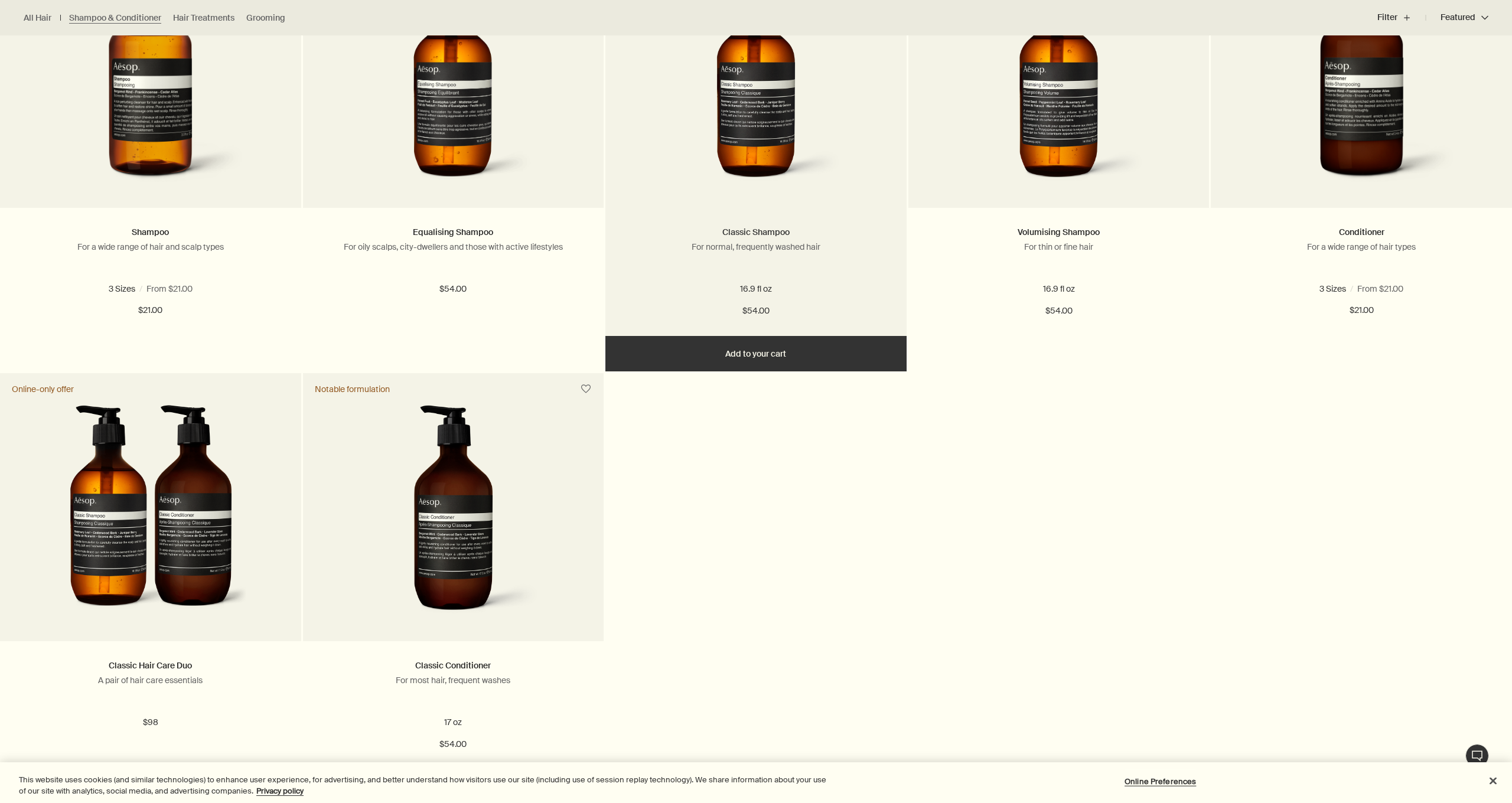
click at [771, 229] on link "Classic Shampoo" at bounding box center [756, 232] width 67 height 11
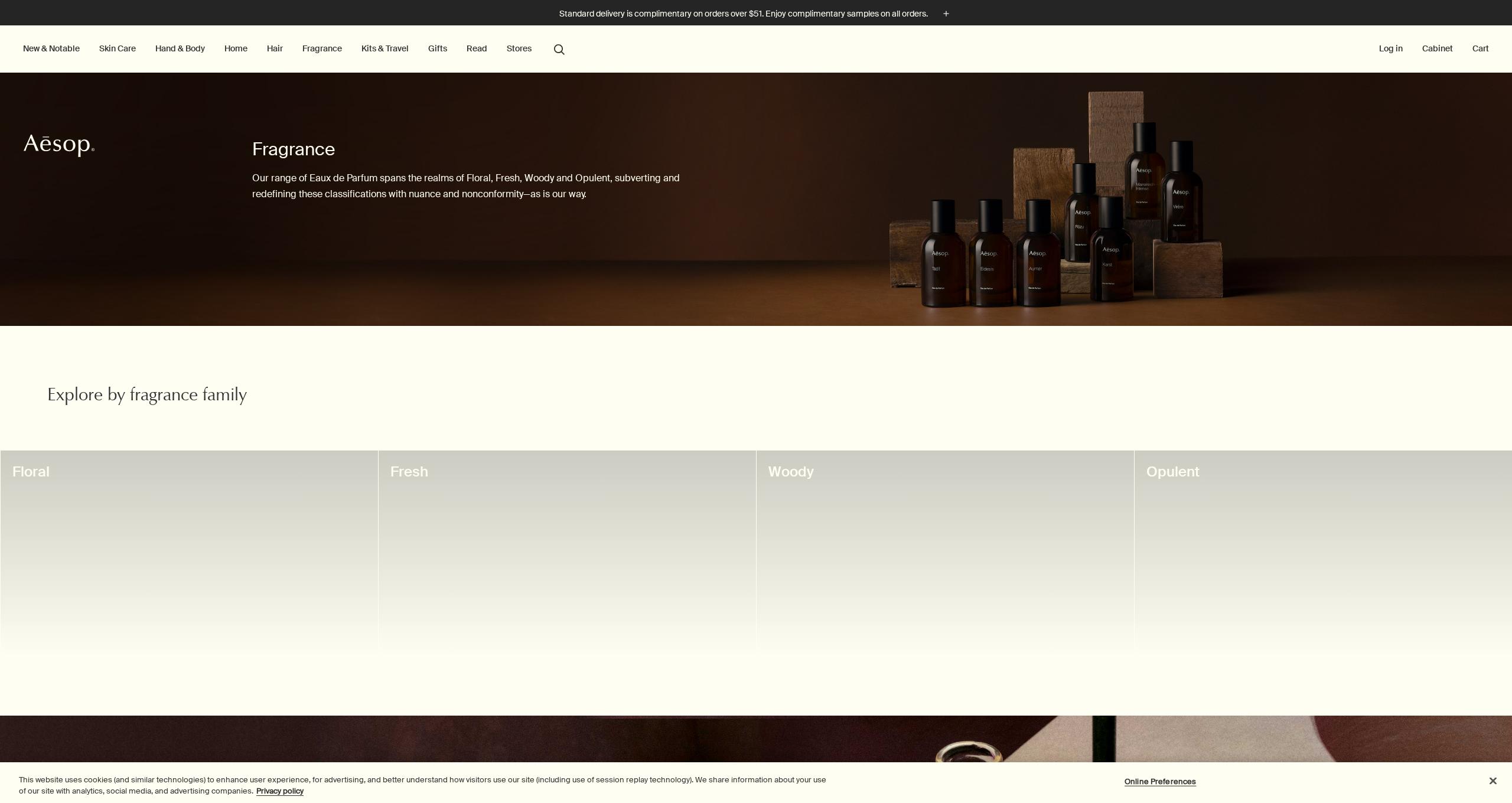
scroll to position [0, 8]
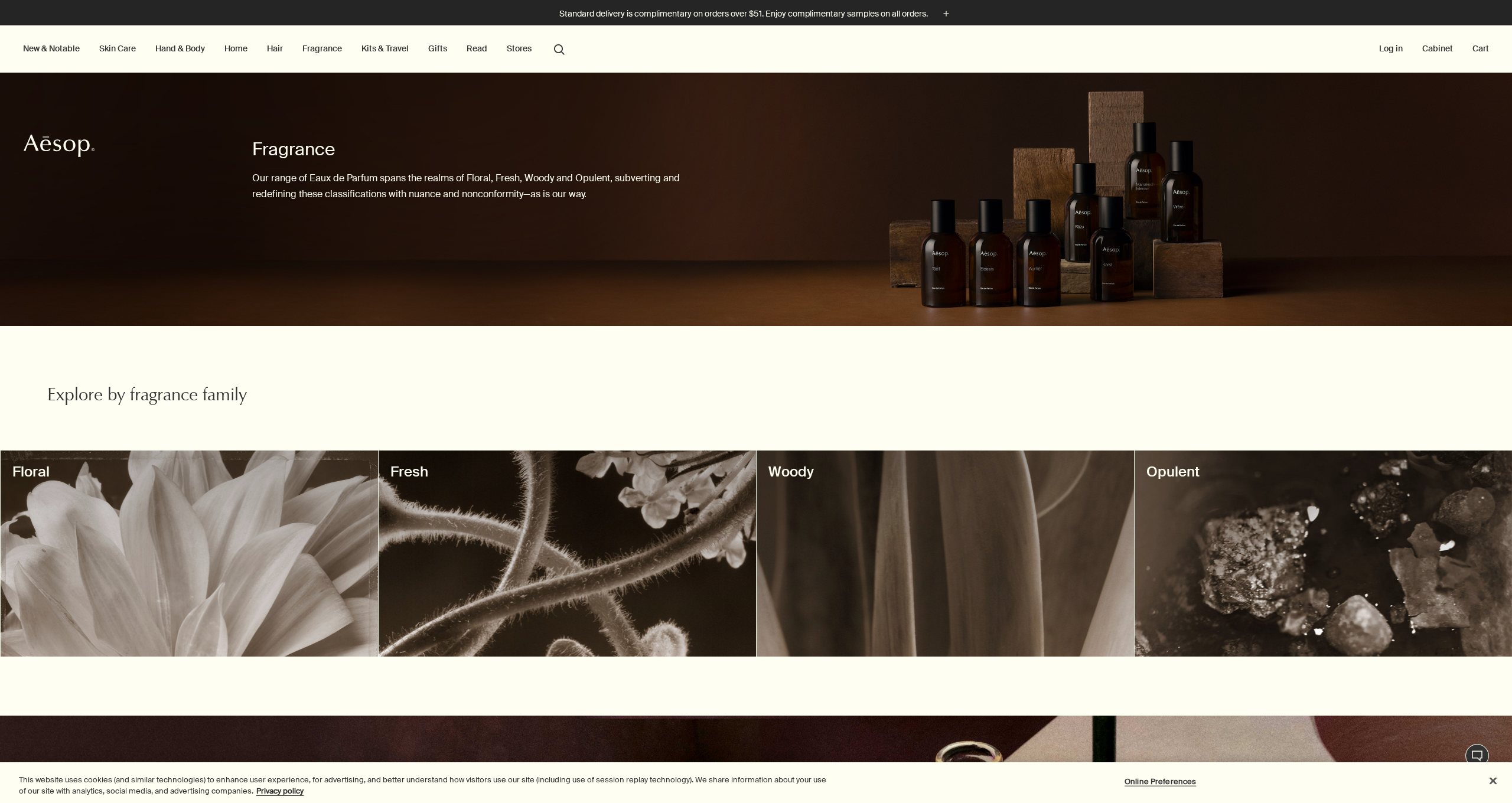
click at [325, 50] on link "Fragrance" at bounding box center [322, 48] width 44 height 15
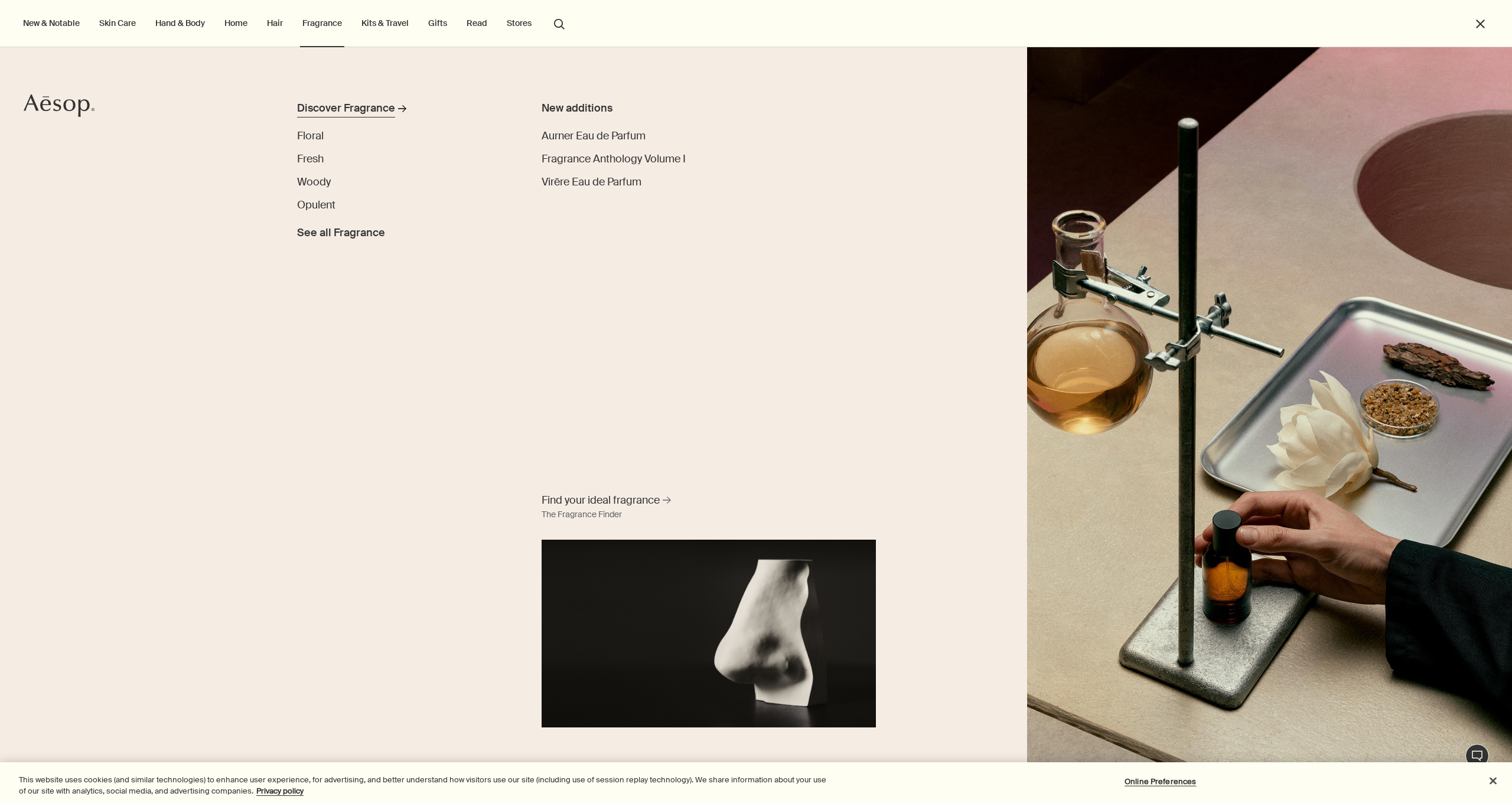
click at [333, 104] on div "Discover Fragrance" at bounding box center [346, 109] width 98 height 16
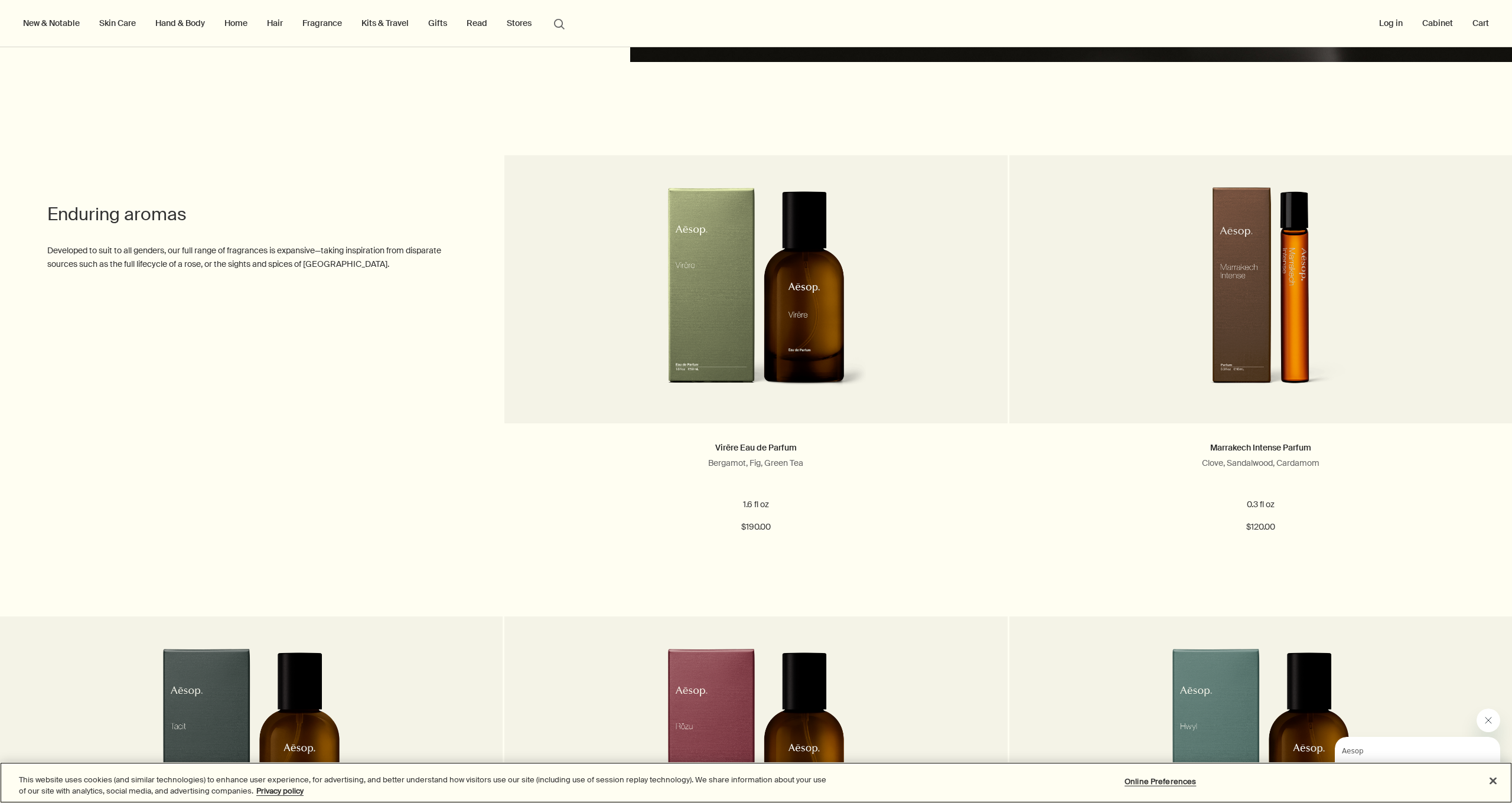
scroll to position [3276, 0]
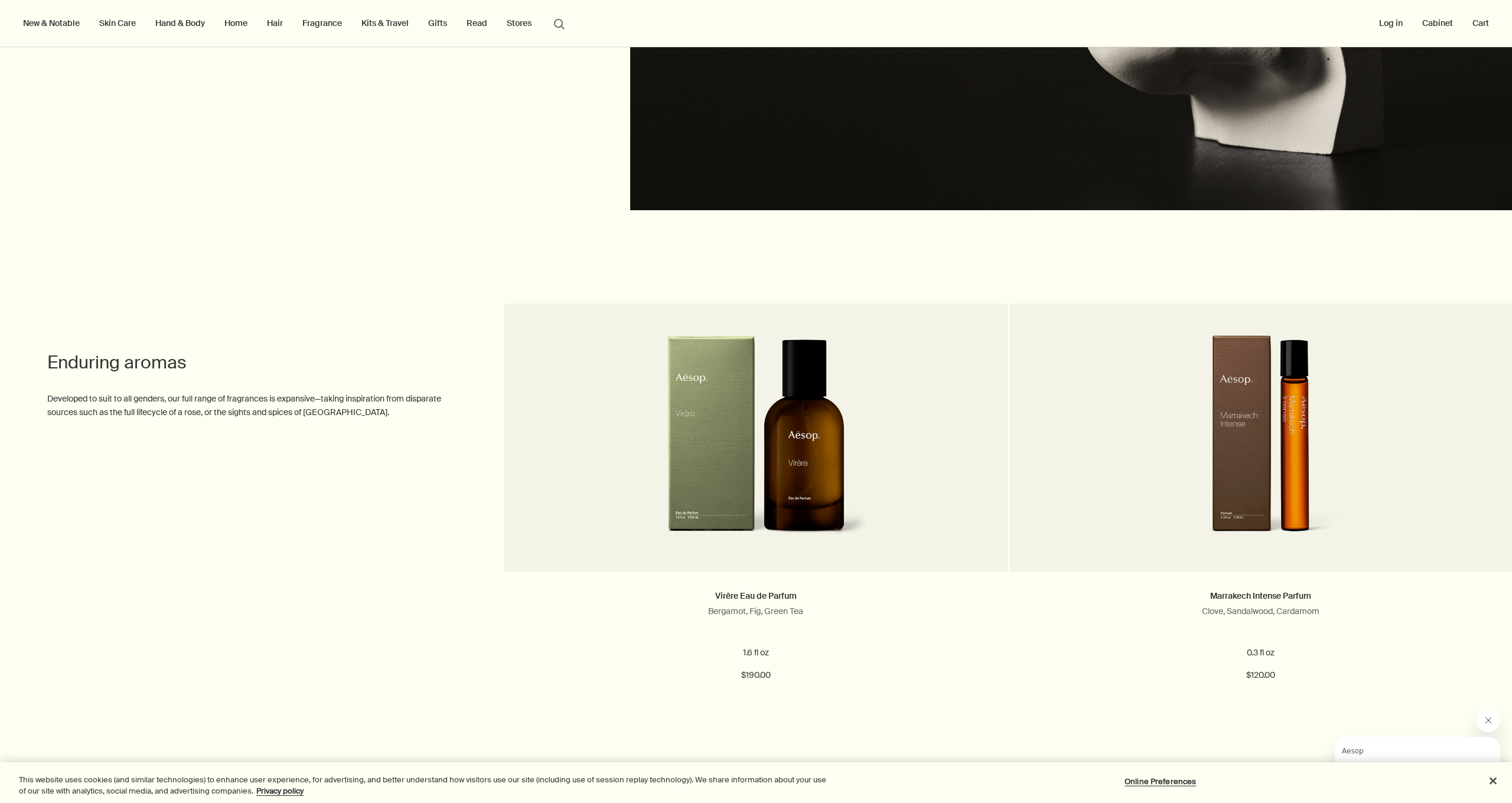
click at [384, 25] on link "Kits & Travel" at bounding box center [385, 23] width 52 height 15
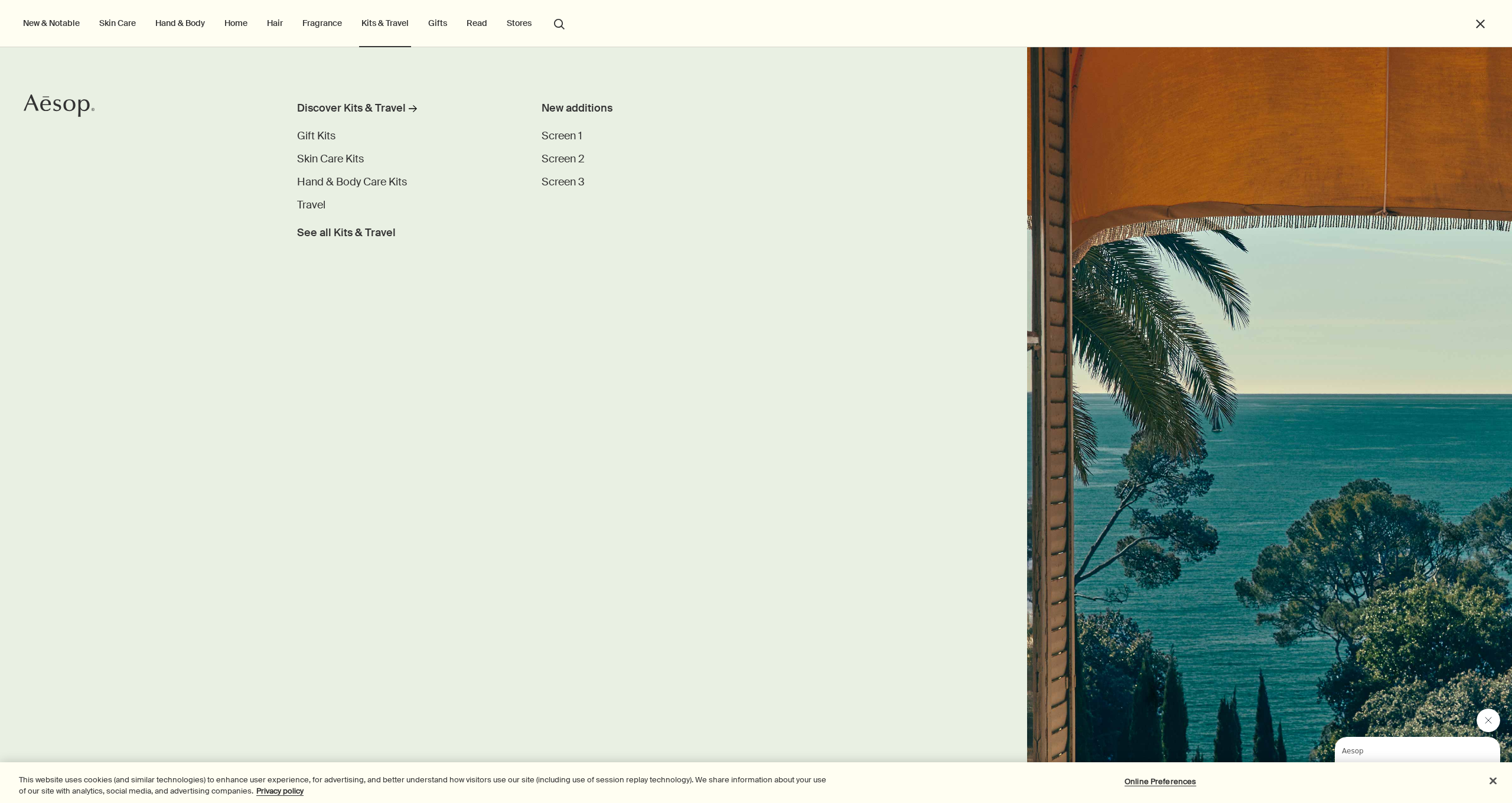
click at [384, 23] on link "Kits & Travel" at bounding box center [385, 23] width 52 height 15
click at [369, 231] on span "See all Kits & Travel" at bounding box center [346, 233] width 98 height 16
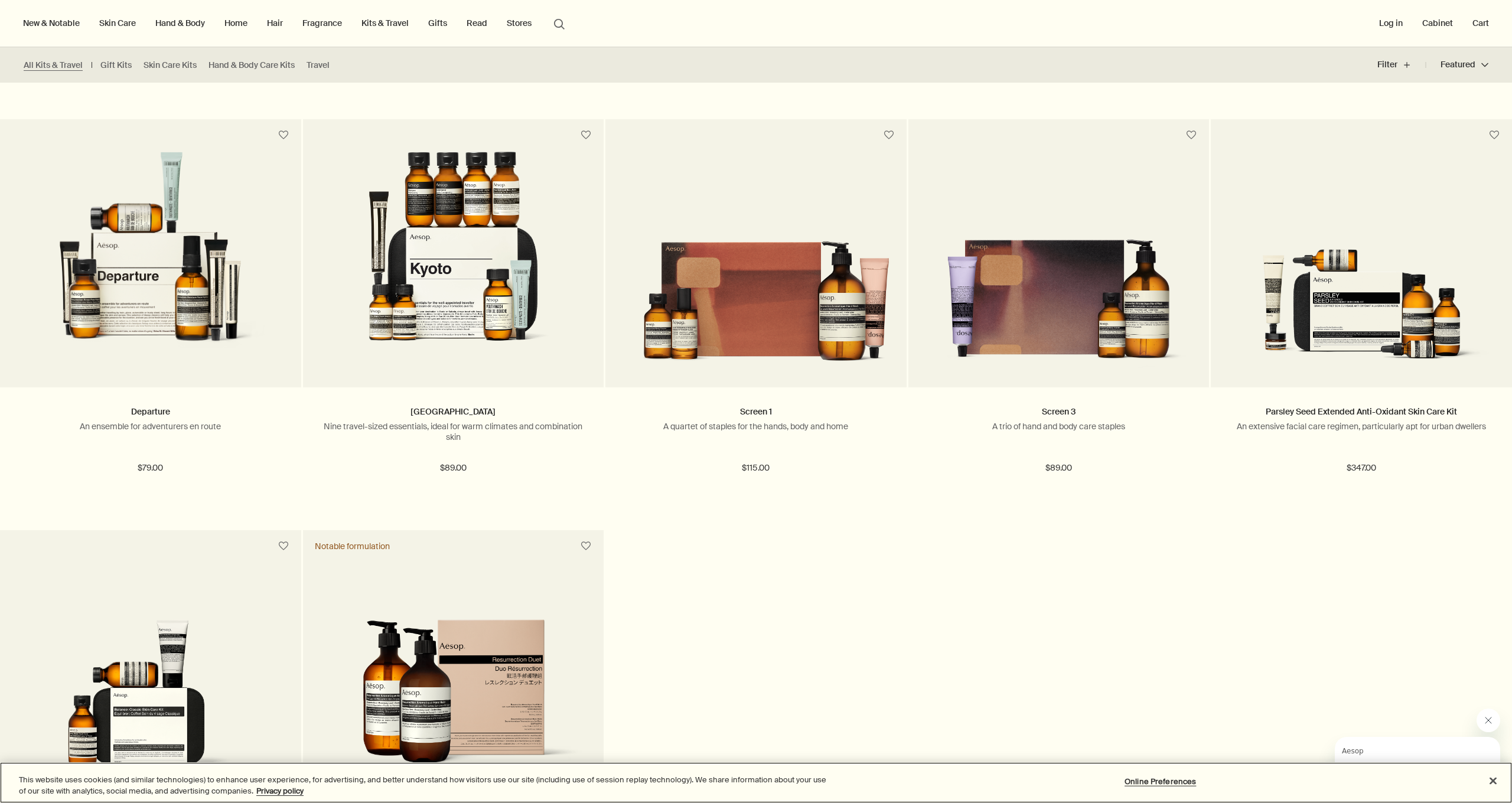
scroll to position [1764, 0]
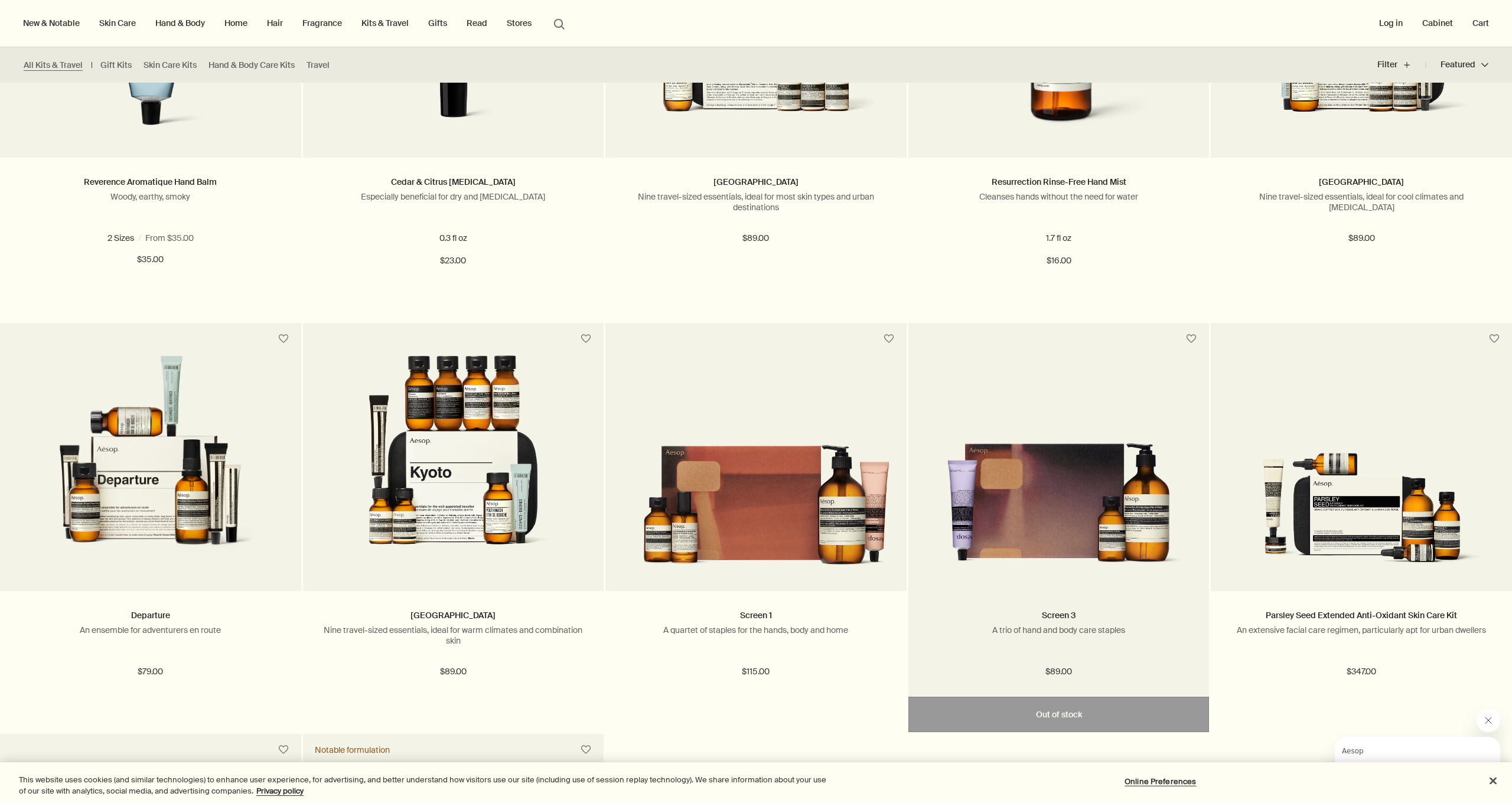
click at [1117, 514] on img at bounding box center [1059, 492] width 266 height 161
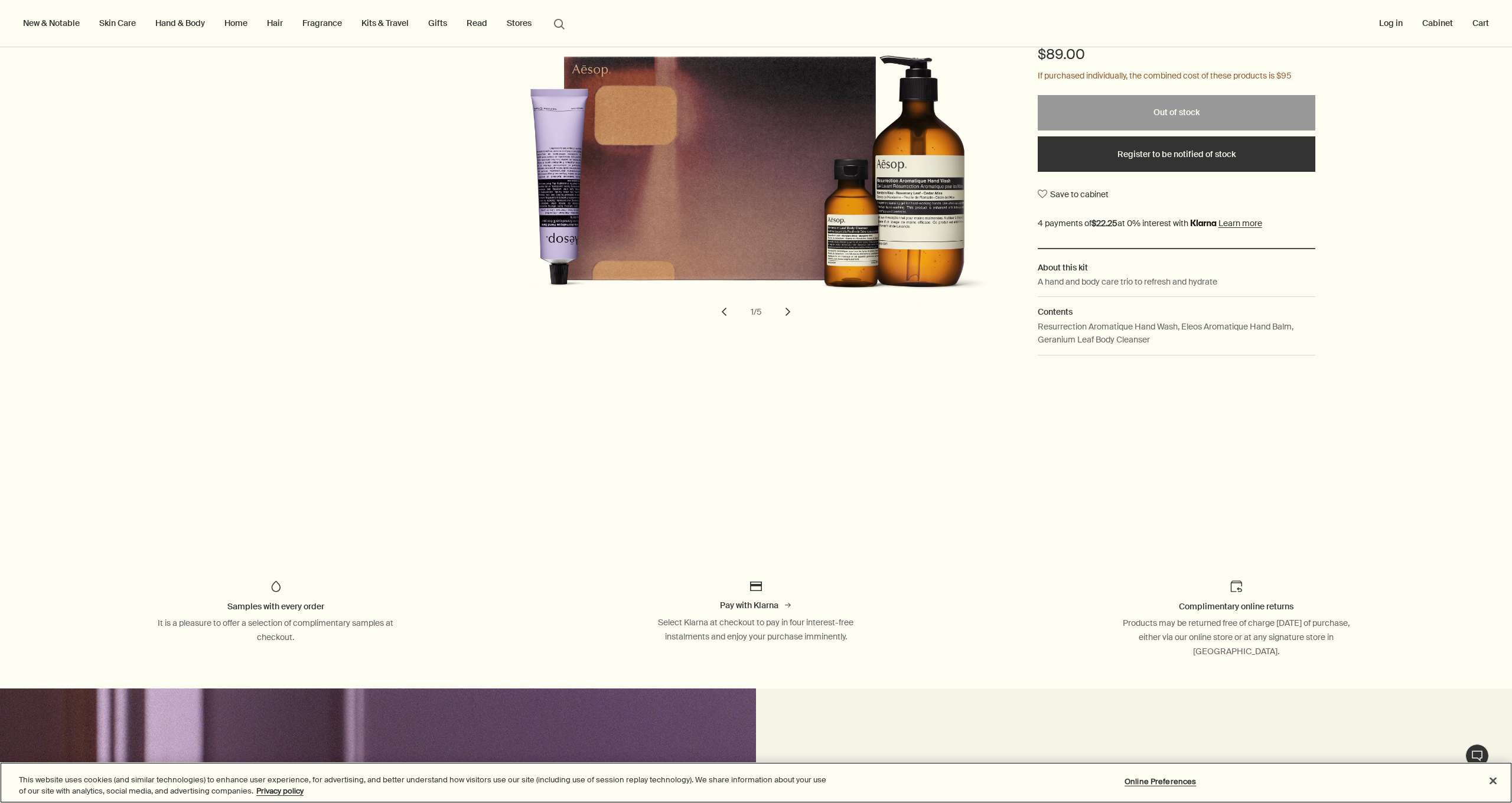
scroll to position [208, 0]
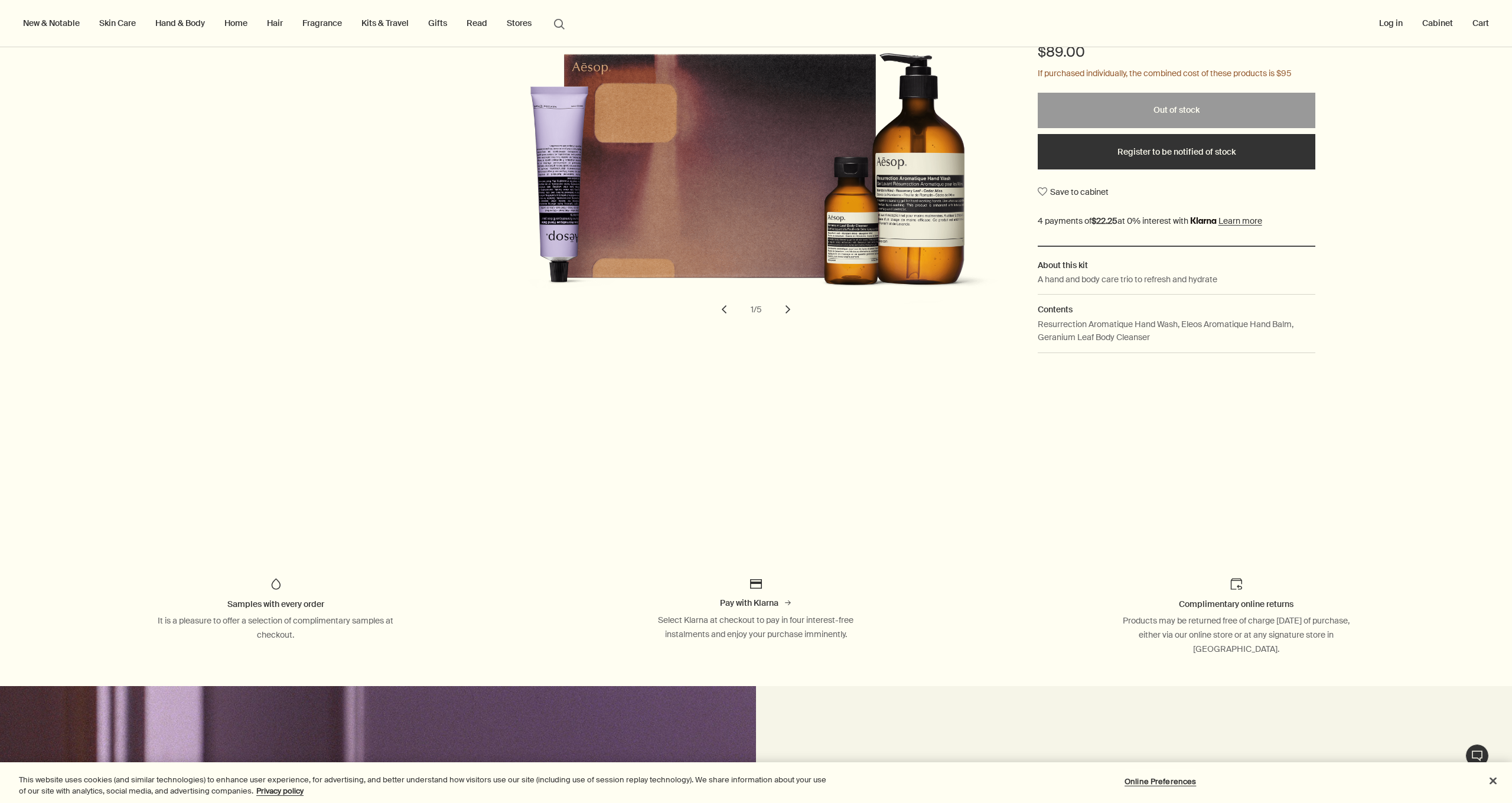
click at [779, 300] on button "chevron" at bounding box center [788, 310] width 26 height 26
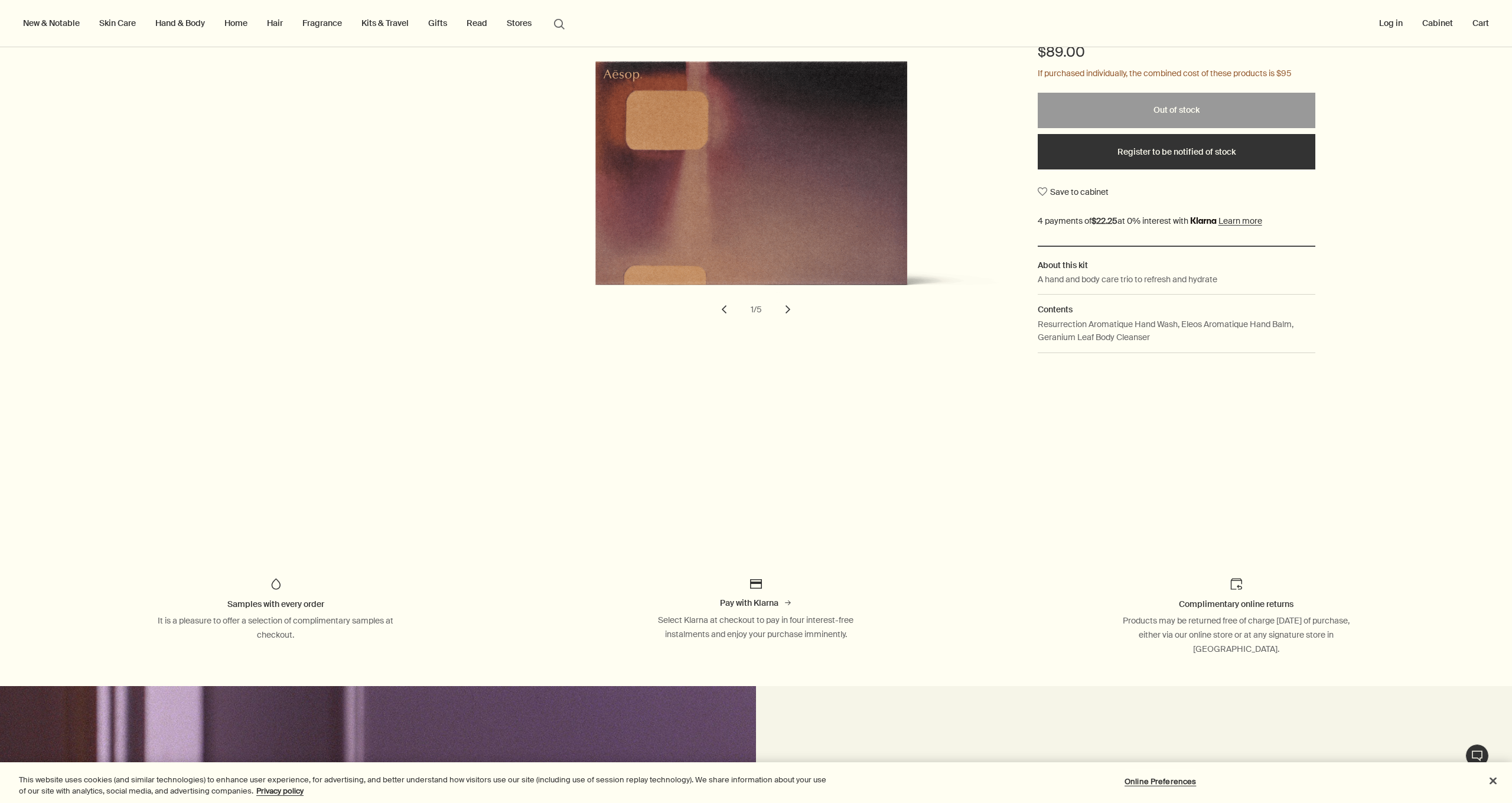
click at [779, 300] on button "chevron" at bounding box center [788, 310] width 26 height 26
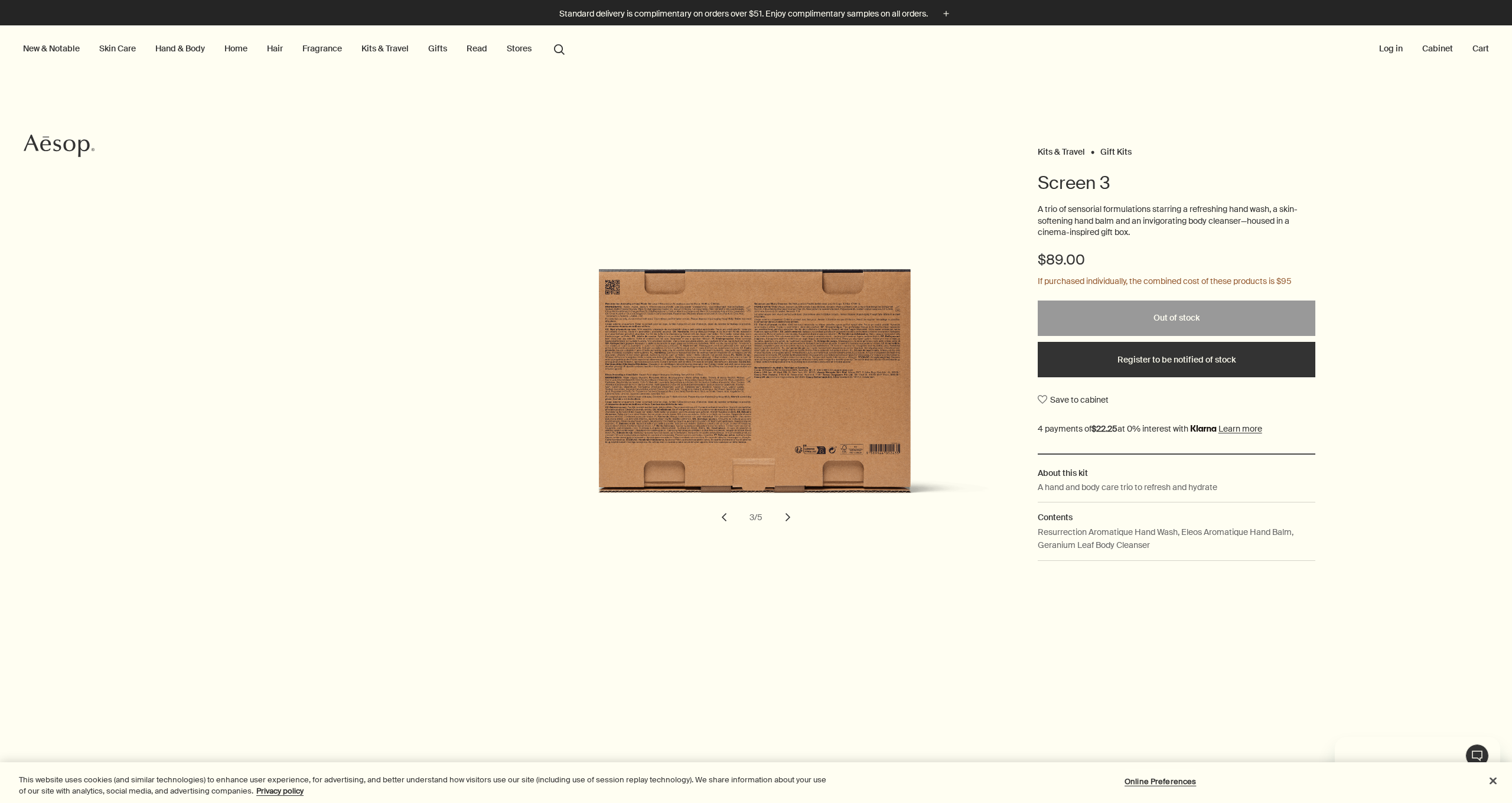
scroll to position [0, 0]
click at [434, 51] on link "Gifts" at bounding box center [437, 48] width 23 height 15
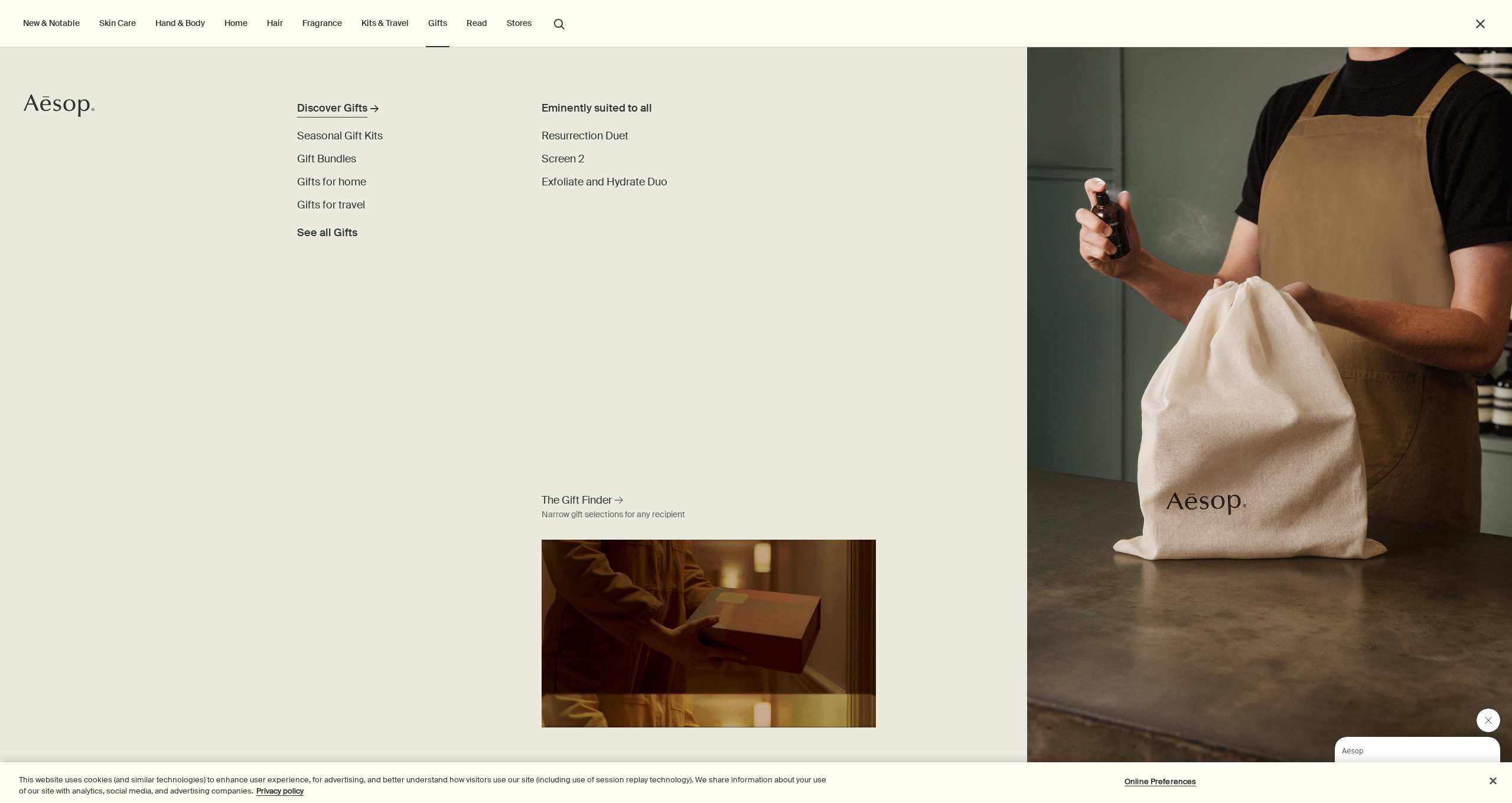
click at [331, 108] on div "Discover Gifts" at bounding box center [332, 109] width 70 height 16
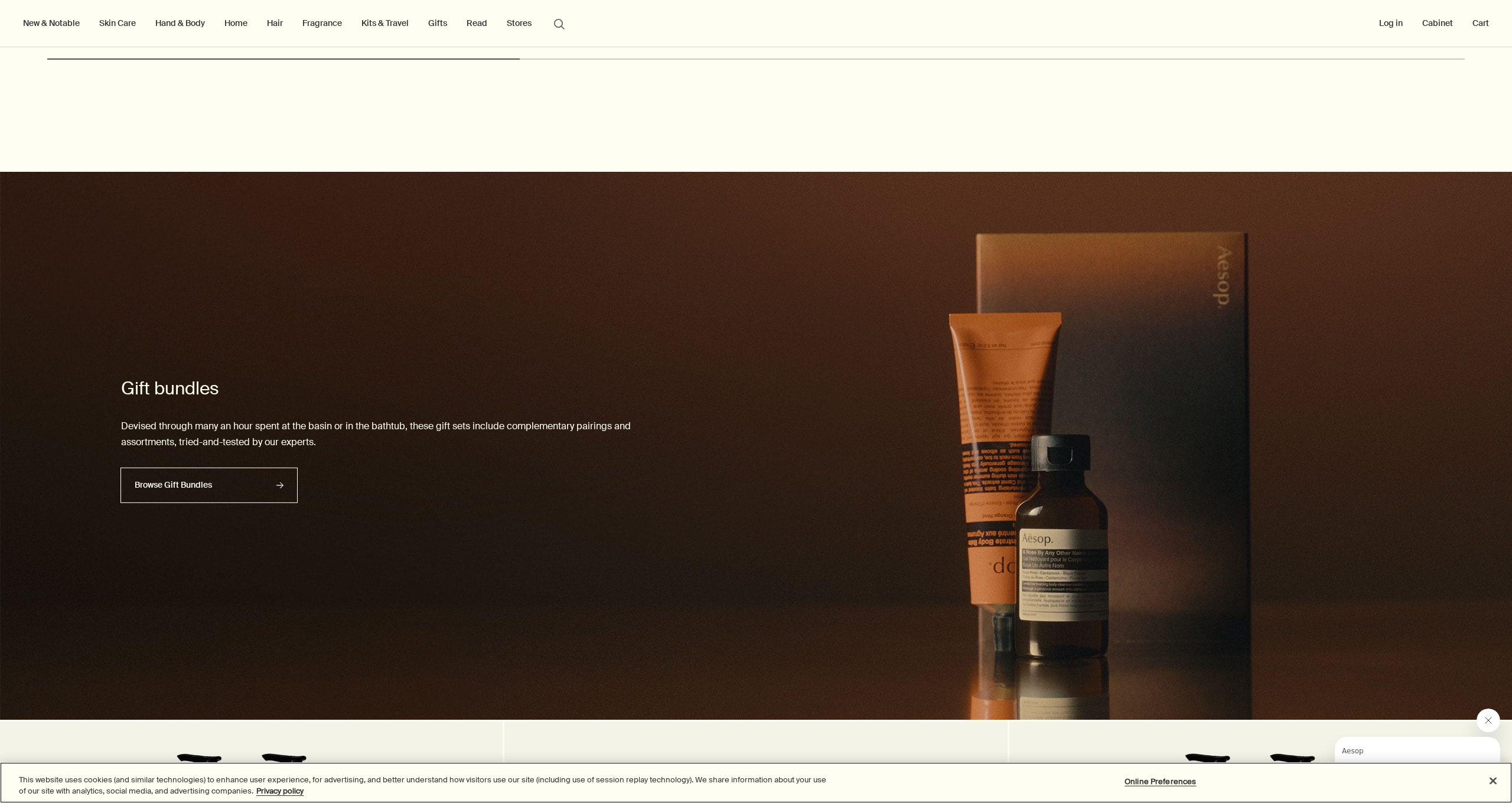
scroll to position [1486, 0]
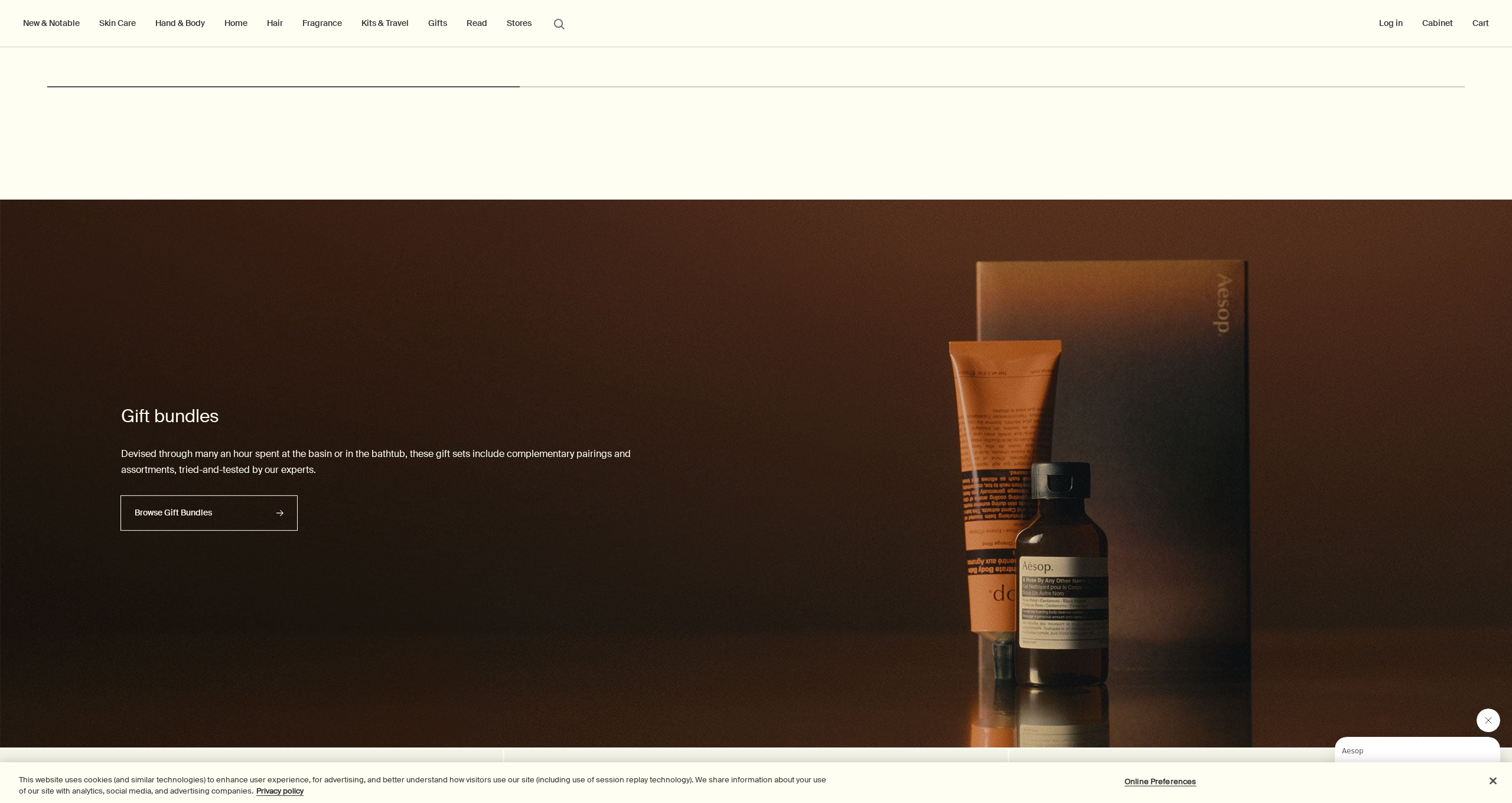
click at [230, 26] on link "Home" at bounding box center [236, 23] width 28 height 15
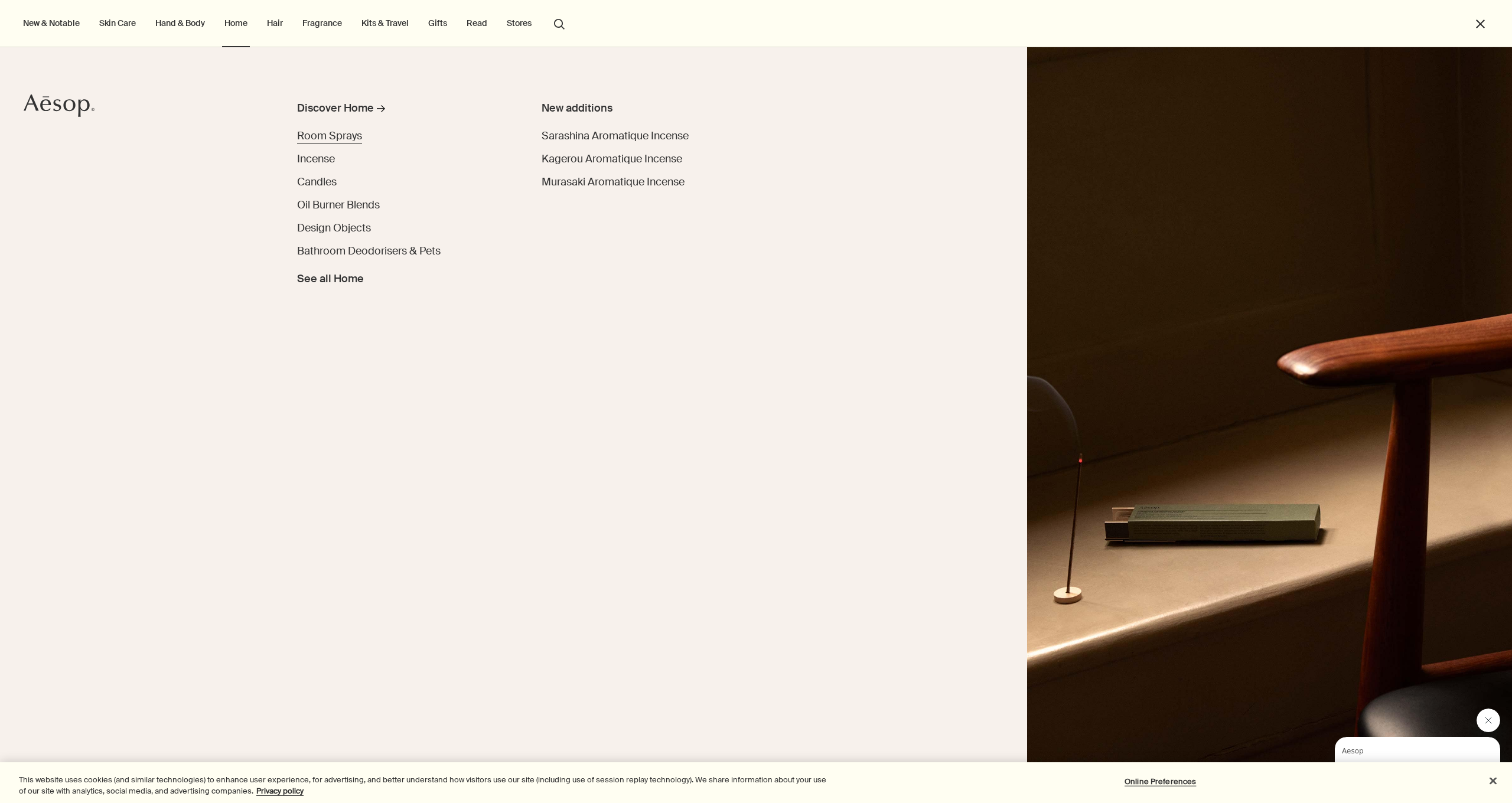
click at [338, 132] on span "Room Sprays" at bounding box center [329, 136] width 65 height 14
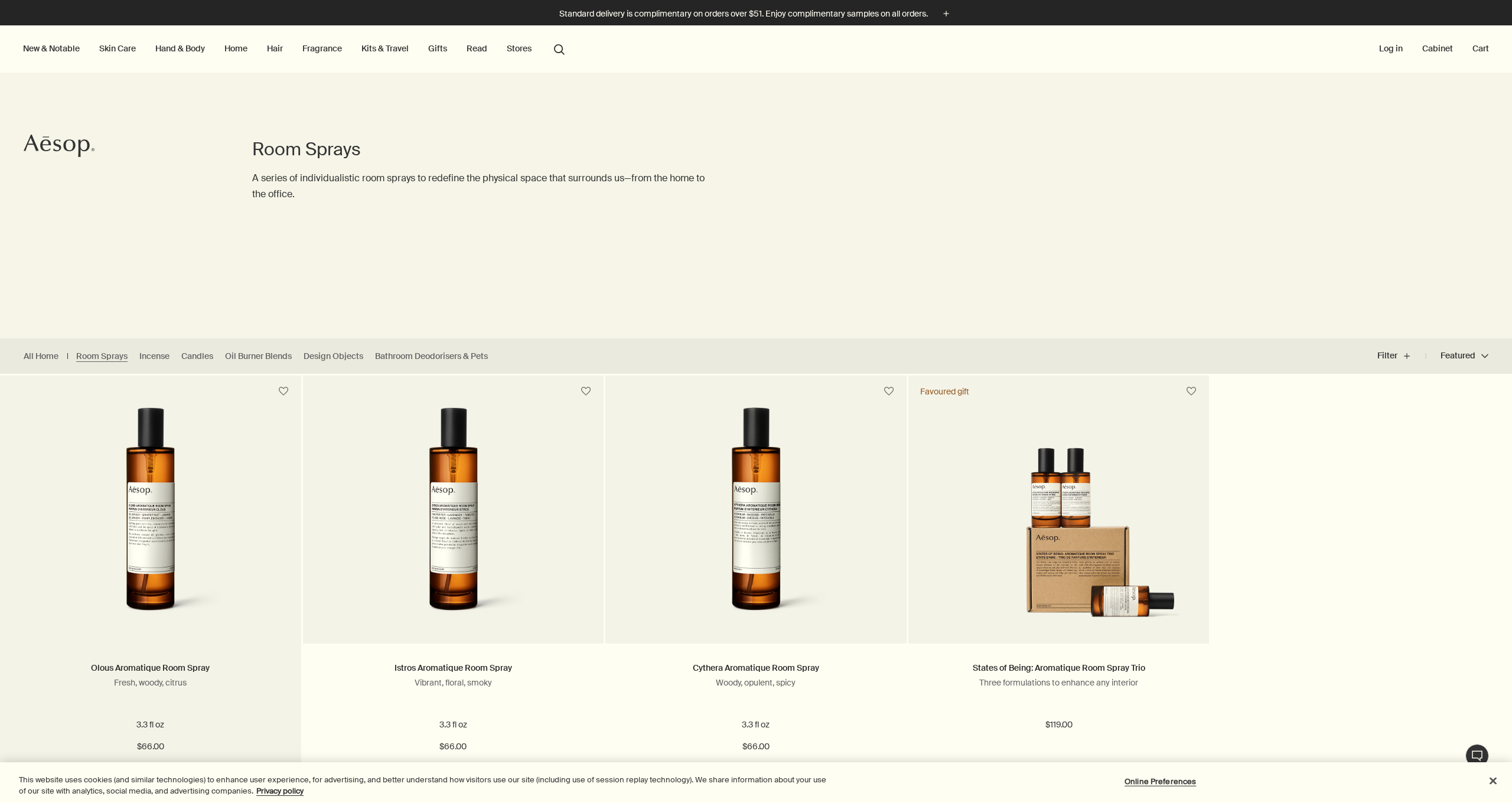
click at [189, 477] on img at bounding box center [150, 517] width 190 height 219
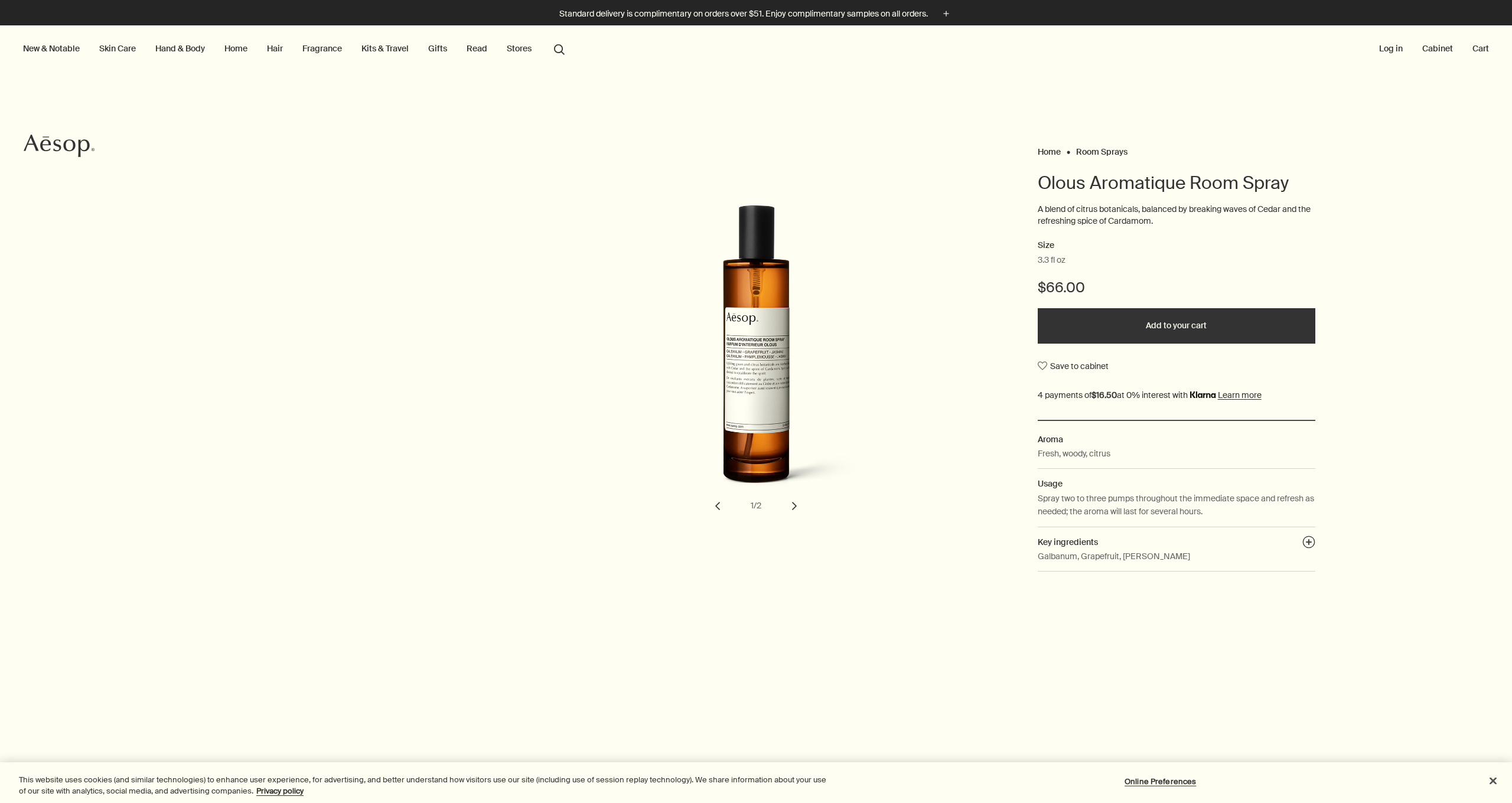
click at [792, 505] on button "chevron" at bounding box center [795, 506] width 26 height 26
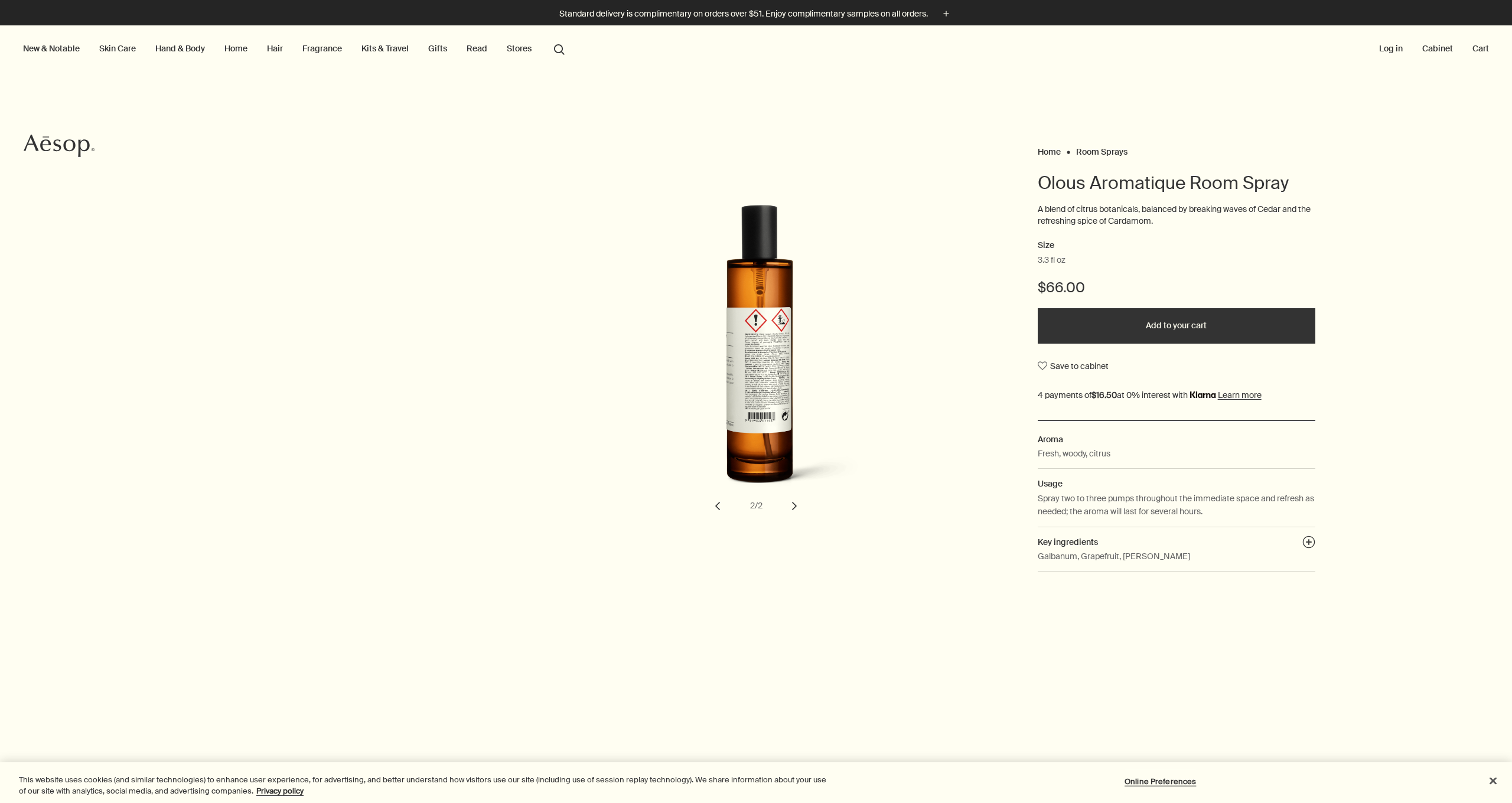
click at [790, 519] on div "Olous Aromatique Room Spray" at bounding box center [755, 525] width 504 height 12
click at [790, 515] on button "chevron" at bounding box center [795, 506] width 26 height 26
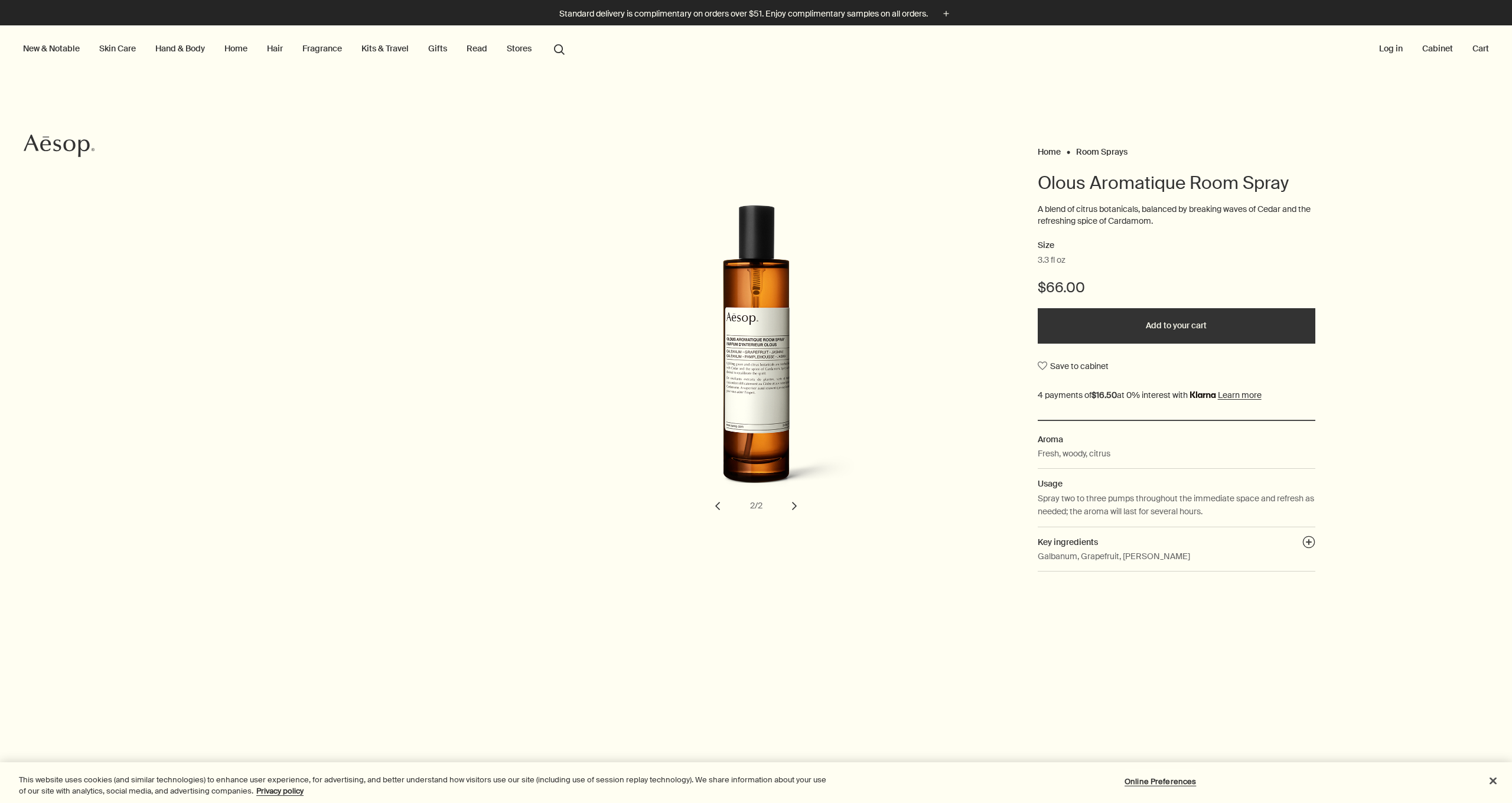
click at [791, 509] on button "chevron" at bounding box center [795, 506] width 26 height 26
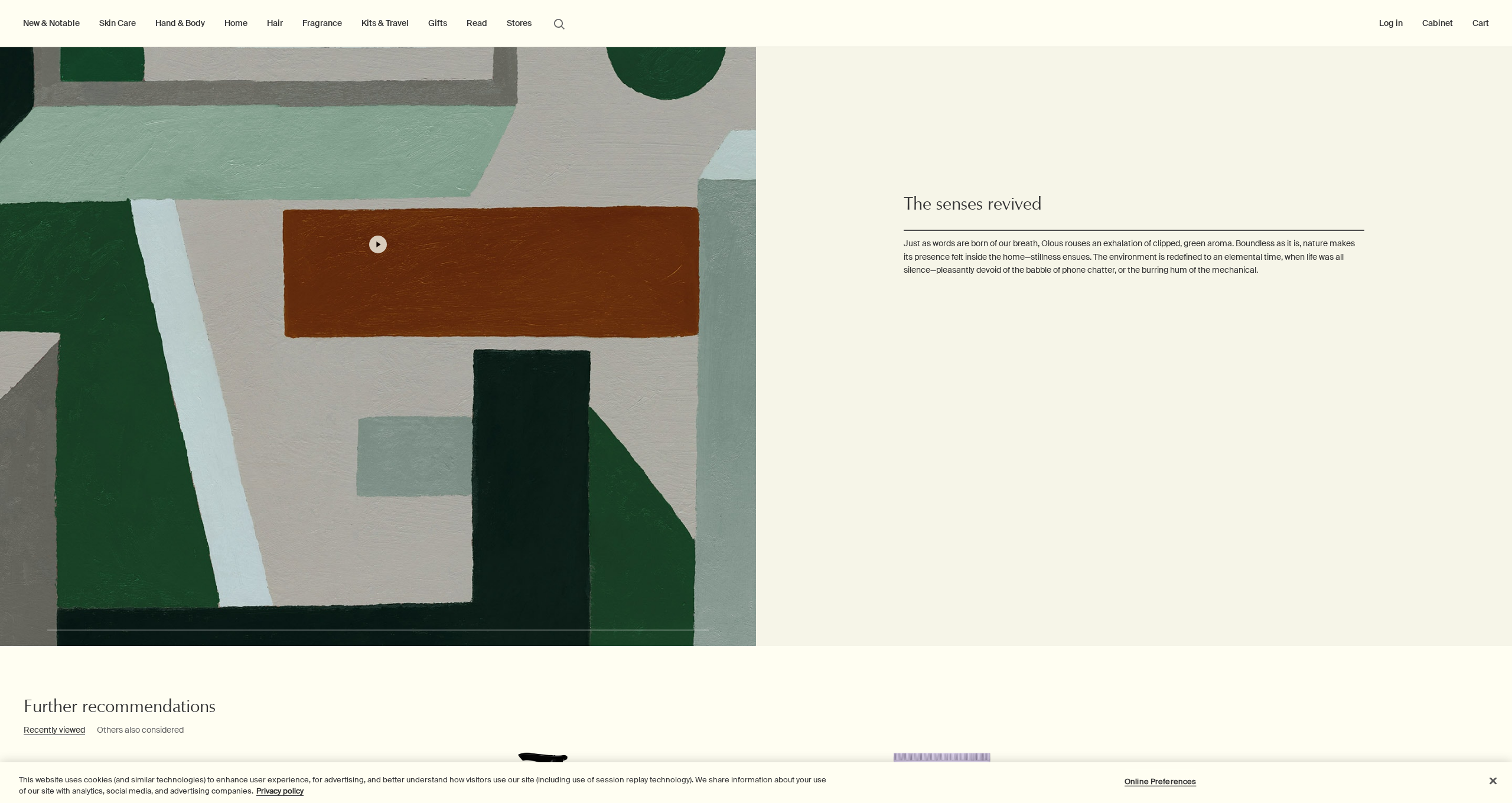
scroll to position [1061, 0]
